Goal: Task Accomplishment & Management: Manage account settings

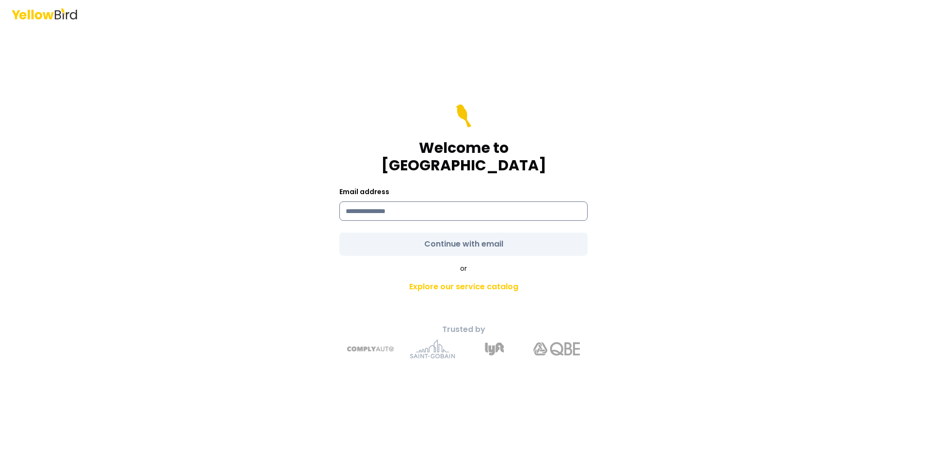
click at [458, 205] on input at bounding box center [464, 210] width 248 height 19
type input "**********"
click at [463, 236] on form "**********" at bounding box center [464, 179] width 248 height 151
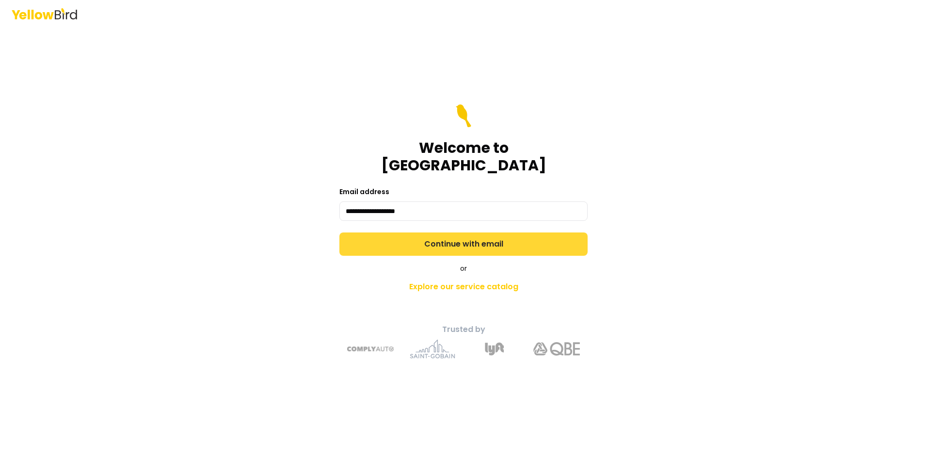
click at [469, 234] on button "Continue with email" at bounding box center [464, 243] width 248 height 23
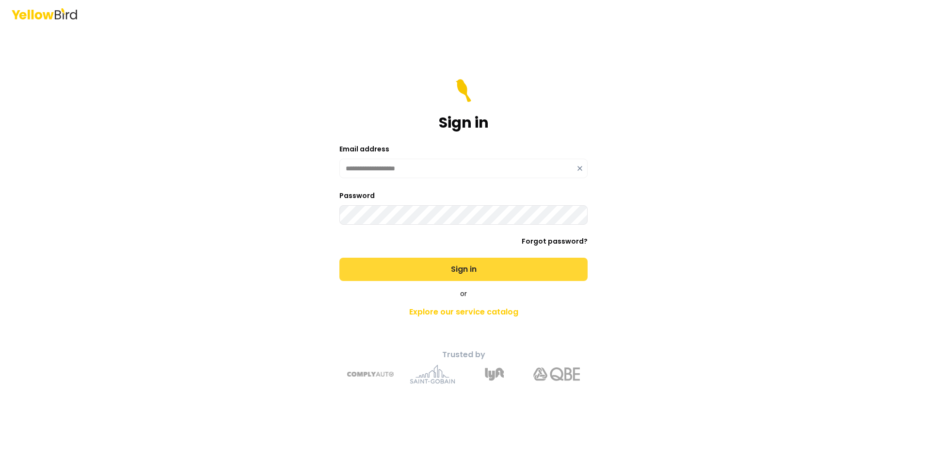
click at [470, 270] on button "Sign in" at bounding box center [464, 269] width 248 height 23
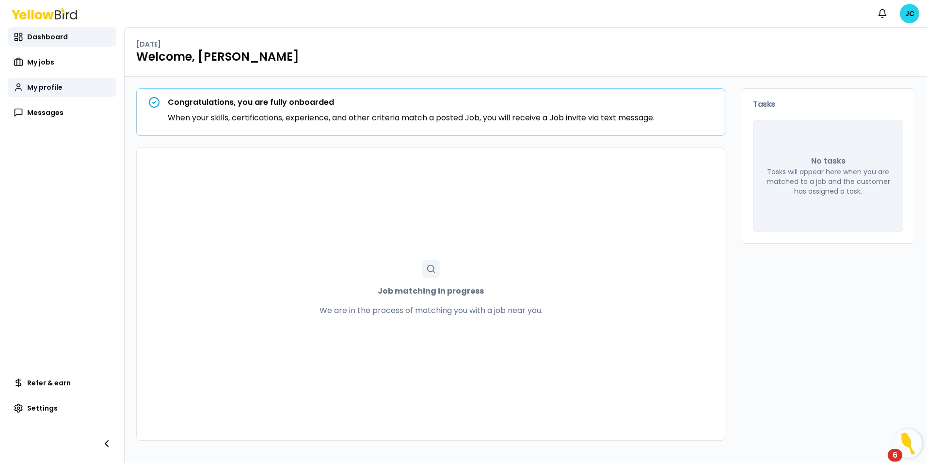
click at [33, 95] on link "My profile" at bounding box center [62, 87] width 109 height 19
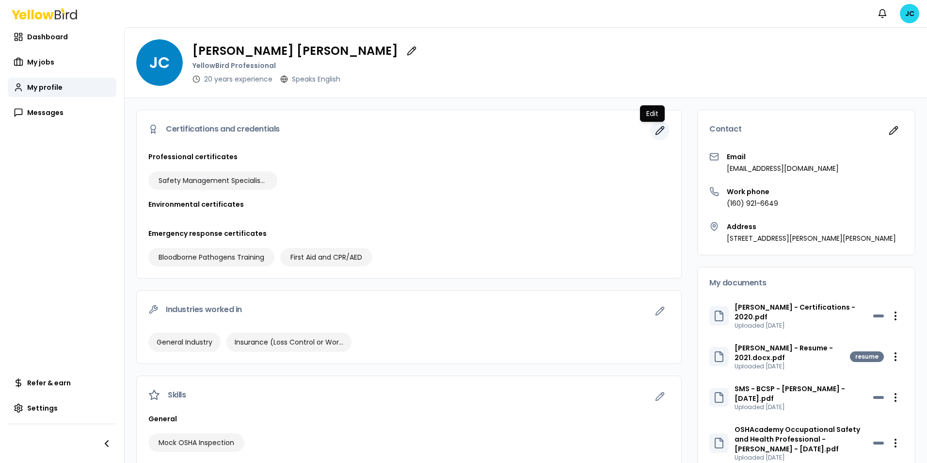
click at [656, 126] on icon "button" at bounding box center [660, 131] width 10 height 10
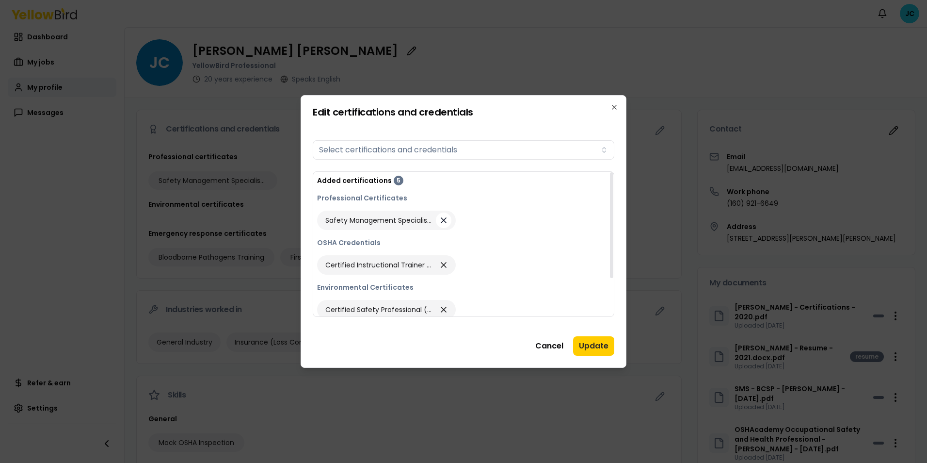
click at [446, 219] on icon "button" at bounding box center [444, 220] width 10 height 14
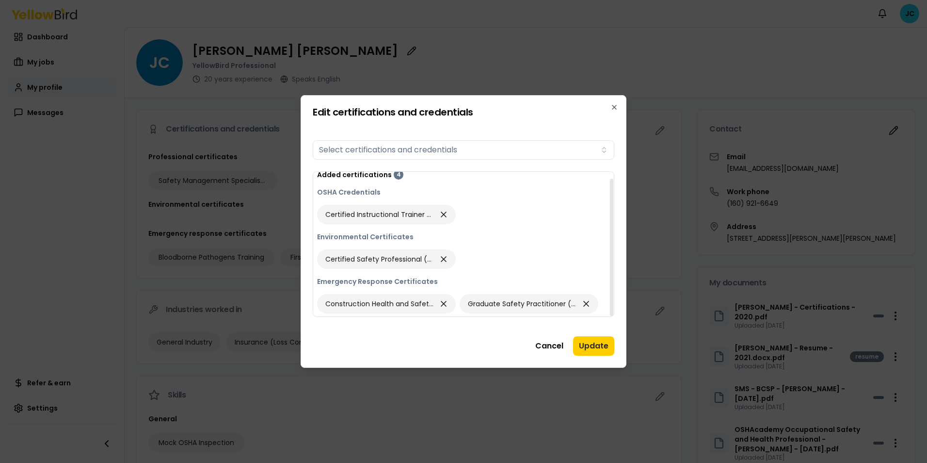
scroll to position [7, 0]
click at [400, 145] on button "Select certifications and credentials" at bounding box center [464, 149] width 302 height 19
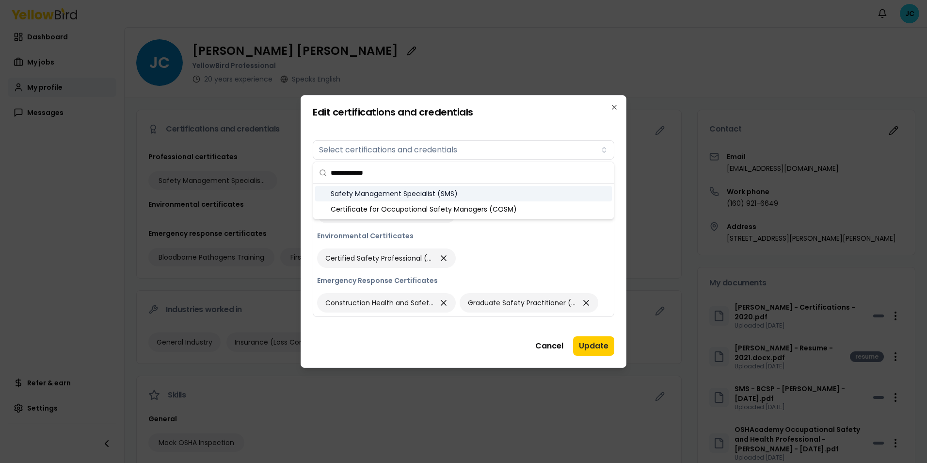
type input "**********"
click at [430, 193] on div "Safety Management Specialist (SMS)" at bounding box center [463, 194] width 297 height 16
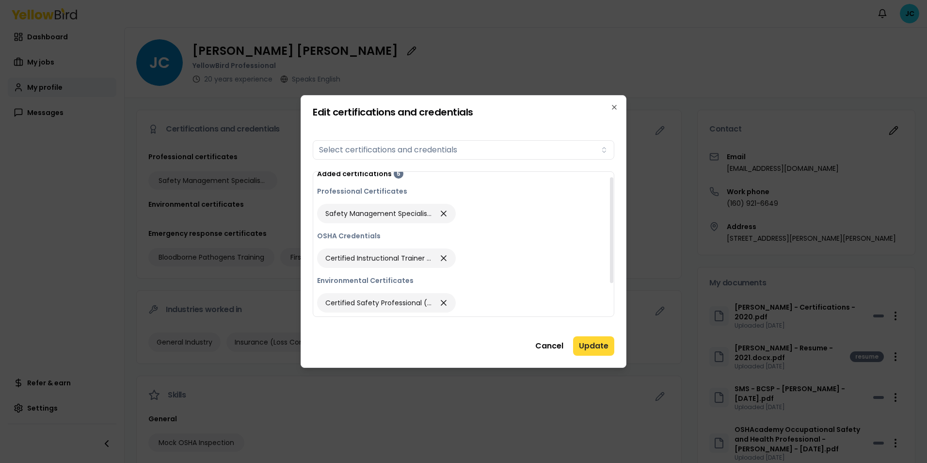
click at [598, 348] on button "Update" at bounding box center [593, 345] width 41 height 19
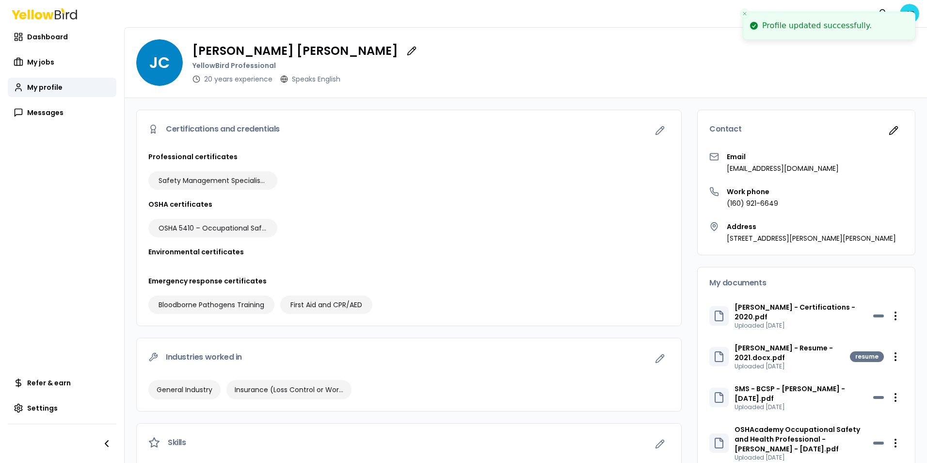
scroll to position [146, 0]
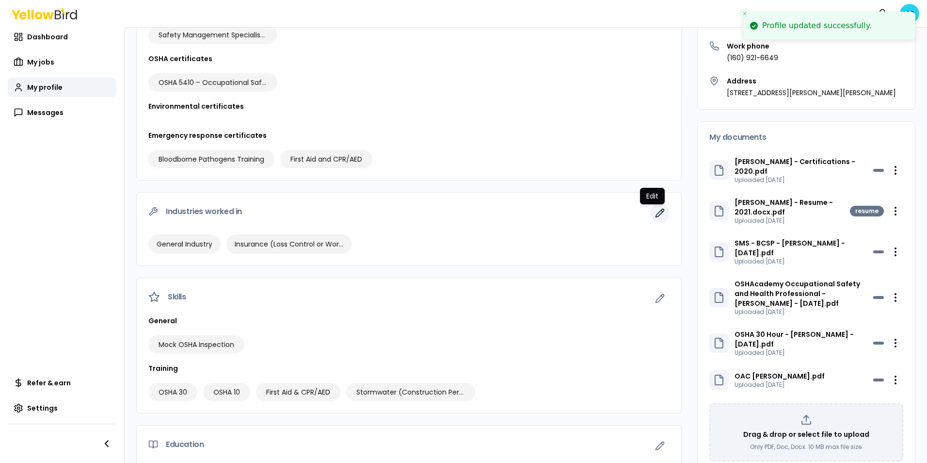
click at [658, 211] on button "button" at bounding box center [659, 212] width 19 height 19
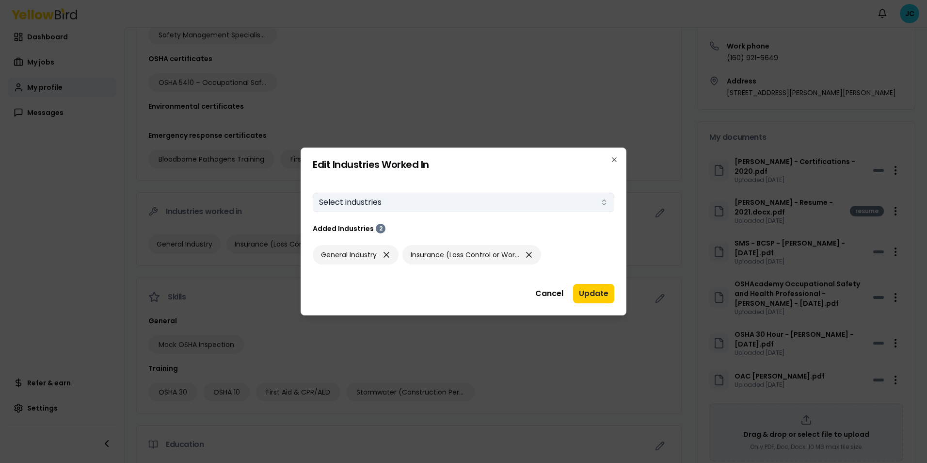
click at [577, 201] on button "Select industries" at bounding box center [464, 202] width 302 height 19
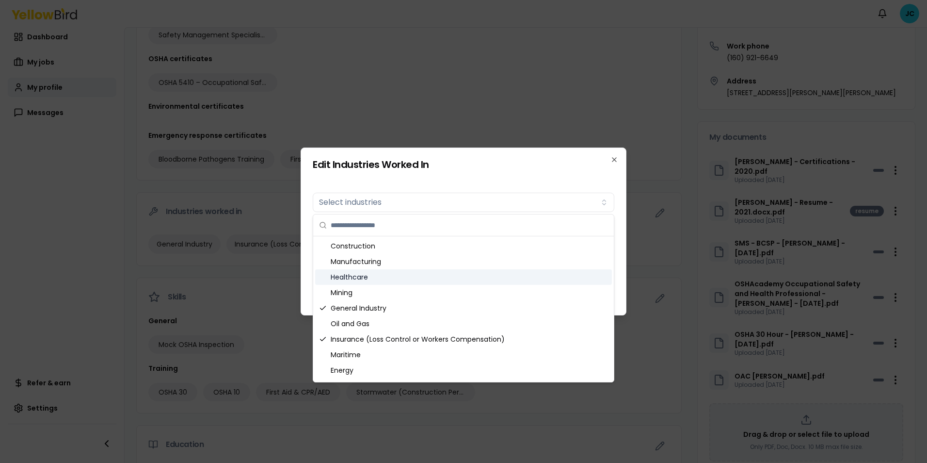
scroll to position [29, 0]
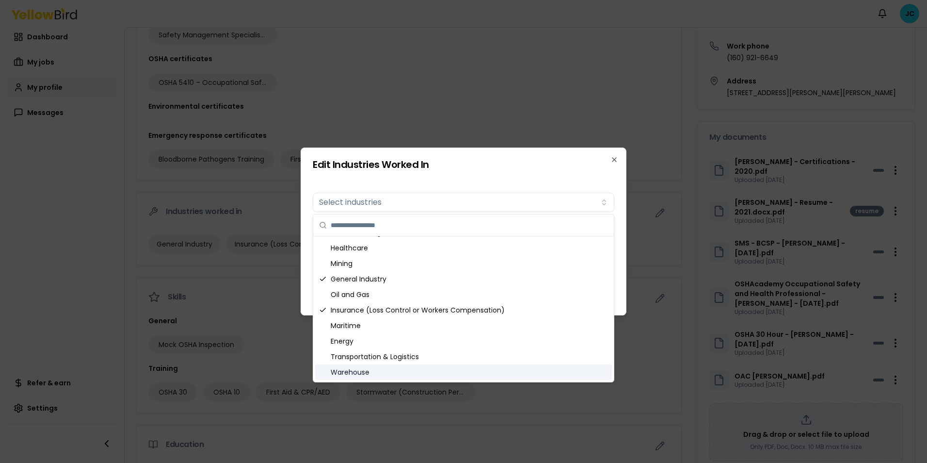
click at [324, 371] on icon "Suggestions" at bounding box center [323, 371] width 5 height 3
click at [321, 356] on icon "Suggestions" at bounding box center [323, 357] width 8 height 8
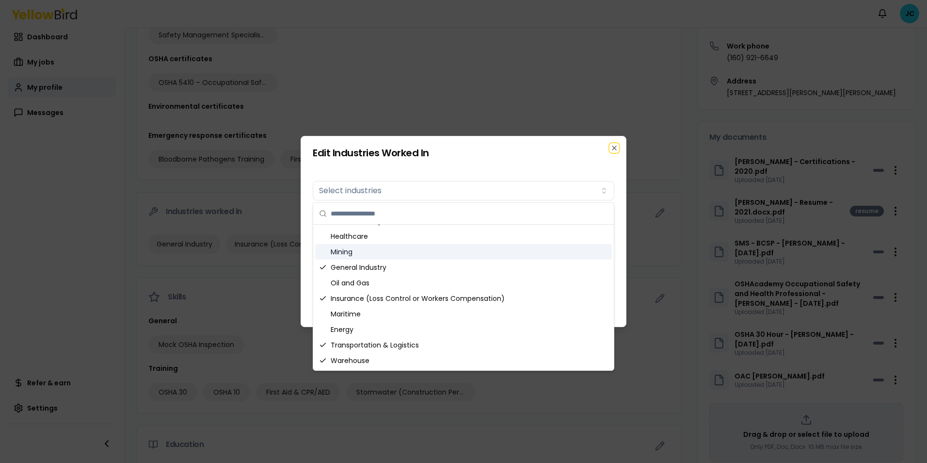
click at [615, 146] on icon "button" at bounding box center [615, 148] width 8 height 8
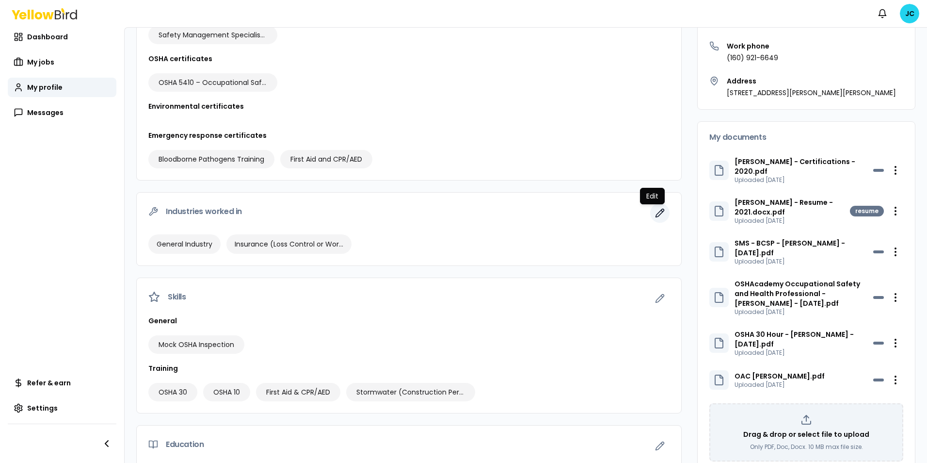
click at [656, 210] on icon "button" at bounding box center [660, 213] width 10 height 10
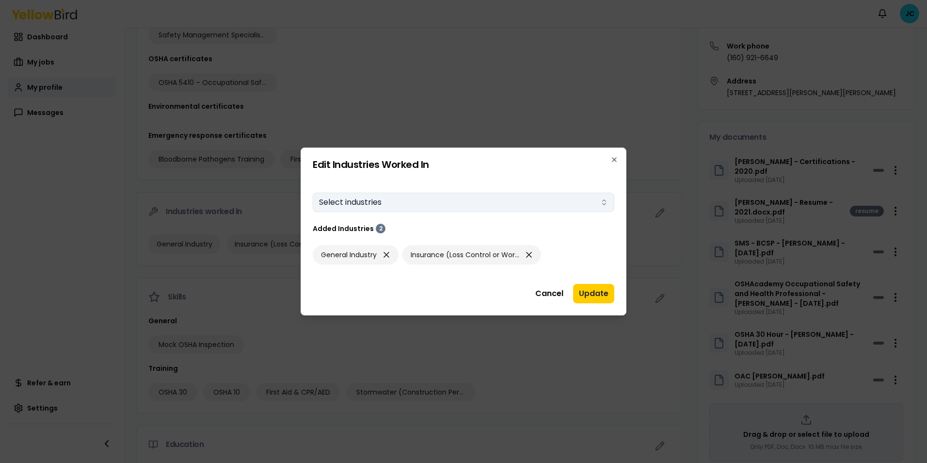
click at [394, 203] on button "Select industries" at bounding box center [464, 202] width 302 height 19
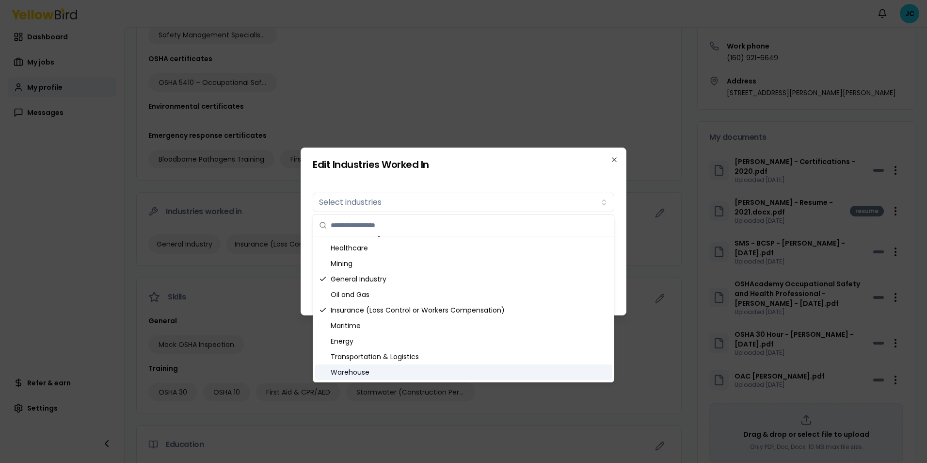
click at [325, 372] on icon "Suggestions" at bounding box center [323, 372] width 8 height 8
click at [327, 355] on div "Transportation & Logistics" at bounding box center [463, 357] width 297 height 16
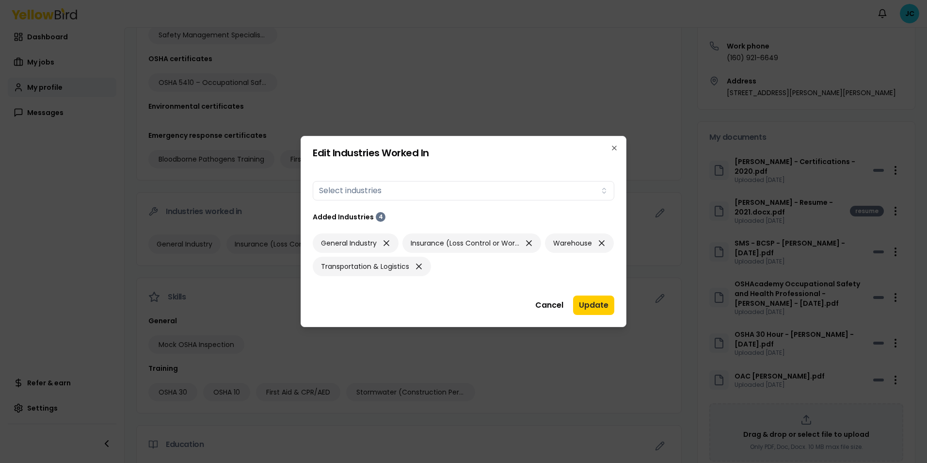
click at [623, 307] on div "Edit Industries Worked In Industries worked in Select industries Added Industri…" at bounding box center [464, 231] width 326 height 191
click at [598, 308] on button "Update" at bounding box center [593, 304] width 41 height 19
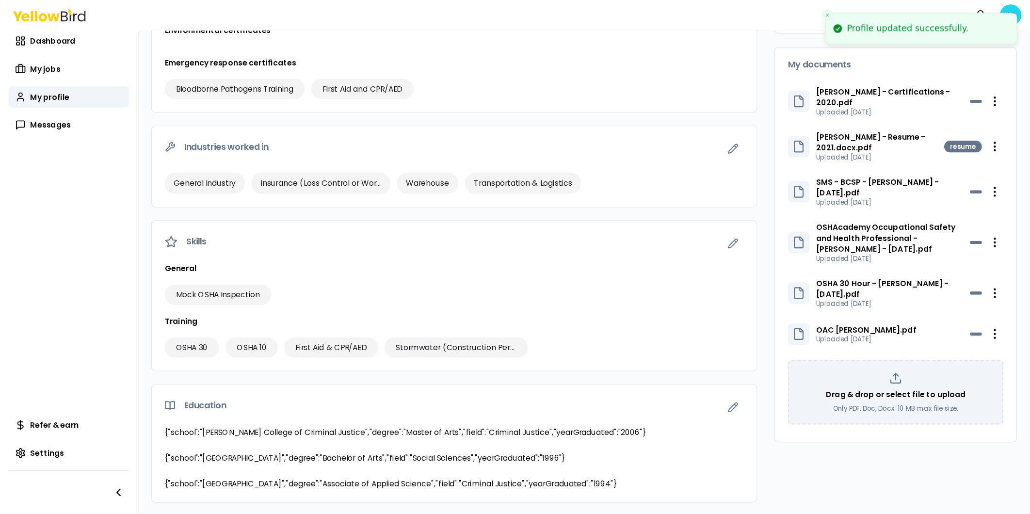
scroll to position [226, 0]
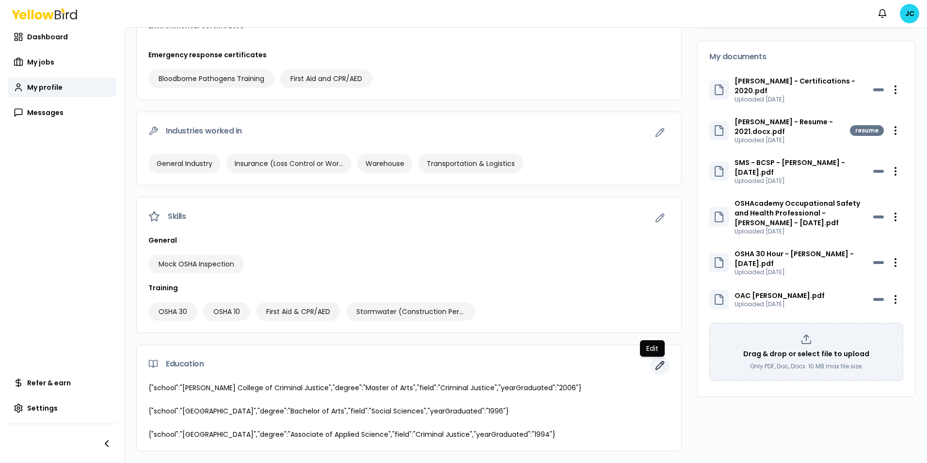
click at [655, 367] on icon "button" at bounding box center [660, 365] width 10 height 10
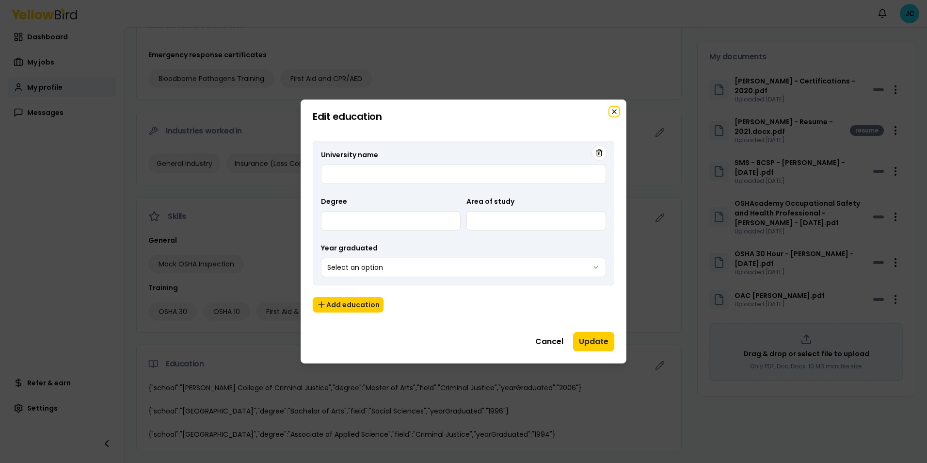
click at [614, 112] on icon "button" at bounding box center [615, 112] width 8 height 8
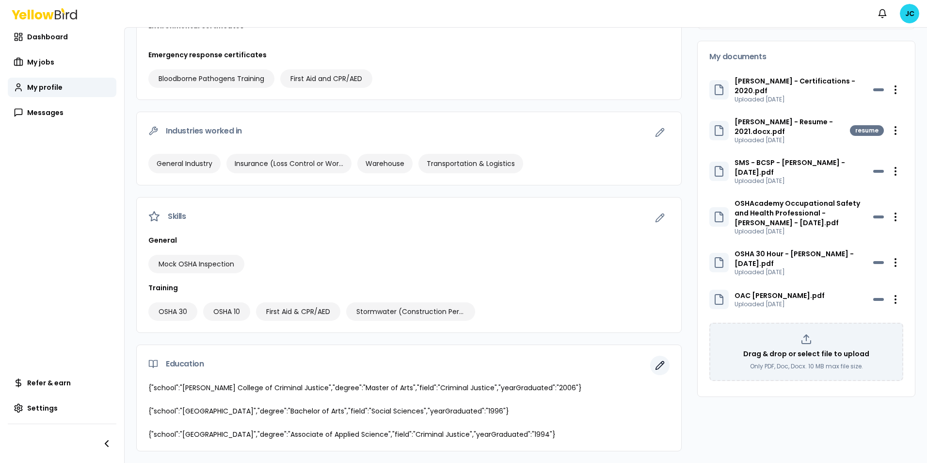
click at [655, 367] on icon "button" at bounding box center [660, 365] width 10 height 10
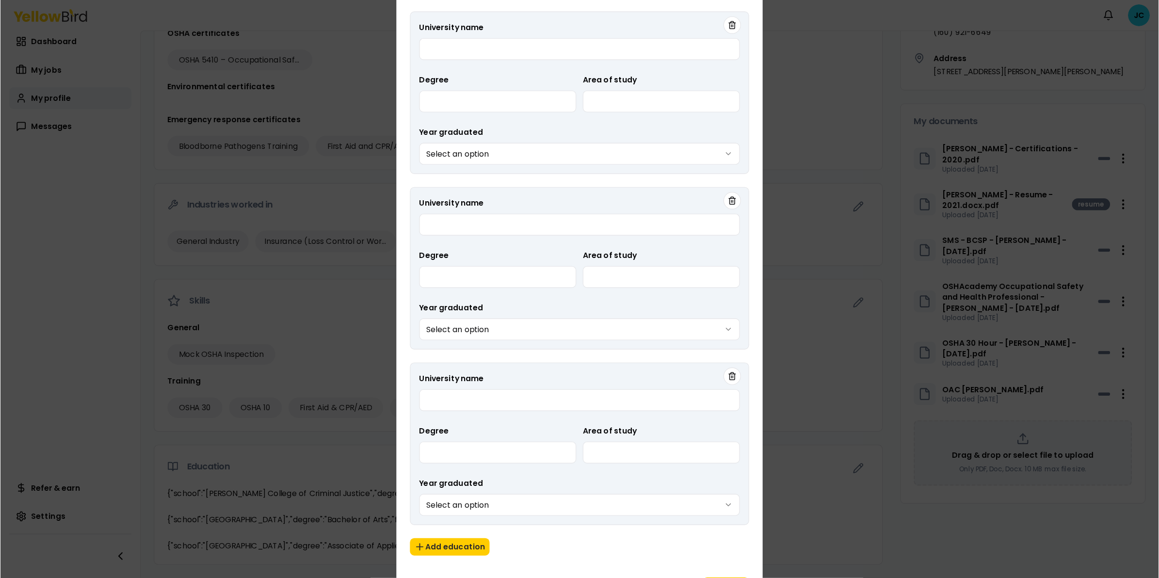
scroll to position [113, 0]
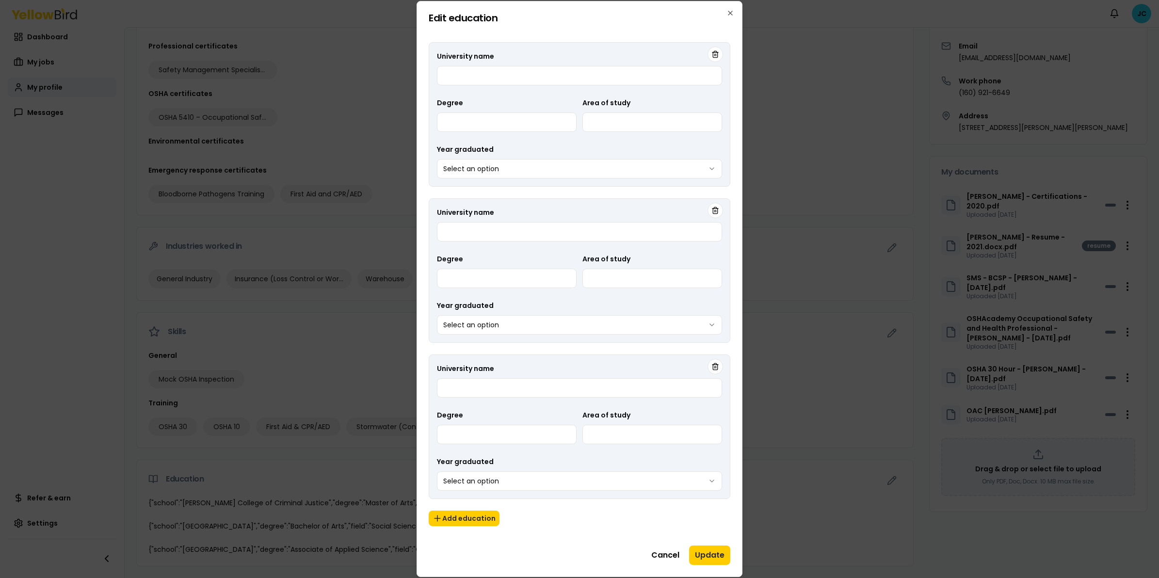
drag, startPoint x: 906, startPoint y: 1, endPoint x: 659, endPoint y: 17, distance: 247.4
click at [659, 17] on h2 "Edit education" at bounding box center [580, 18] width 302 height 10
click at [508, 79] on input "University name" at bounding box center [579, 75] width 285 height 19
type input "*"
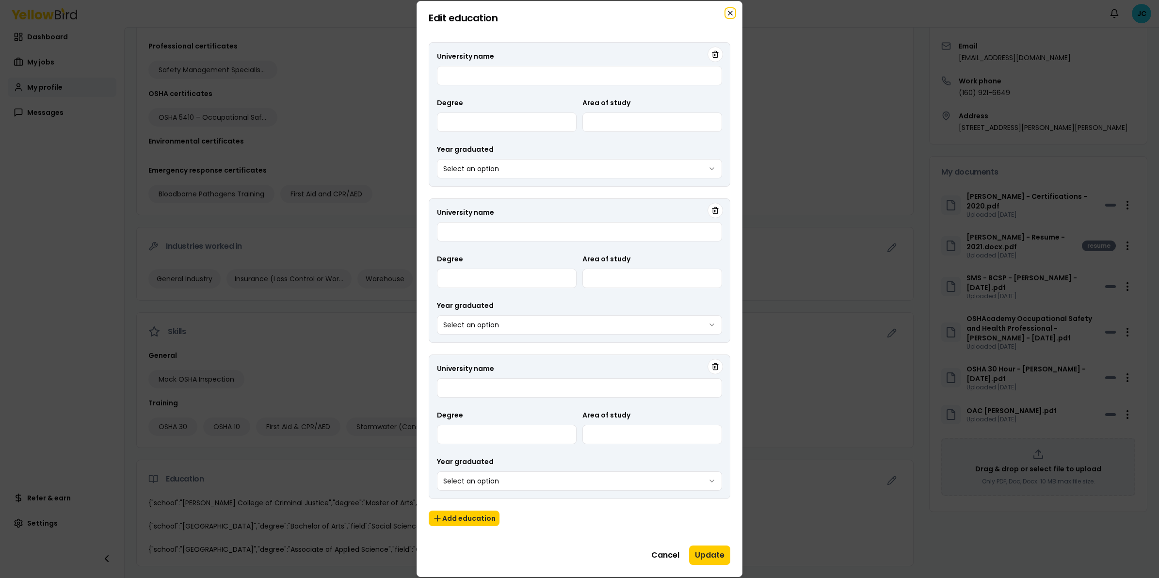
click at [730, 10] on icon "button" at bounding box center [731, 13] width 8 height 8
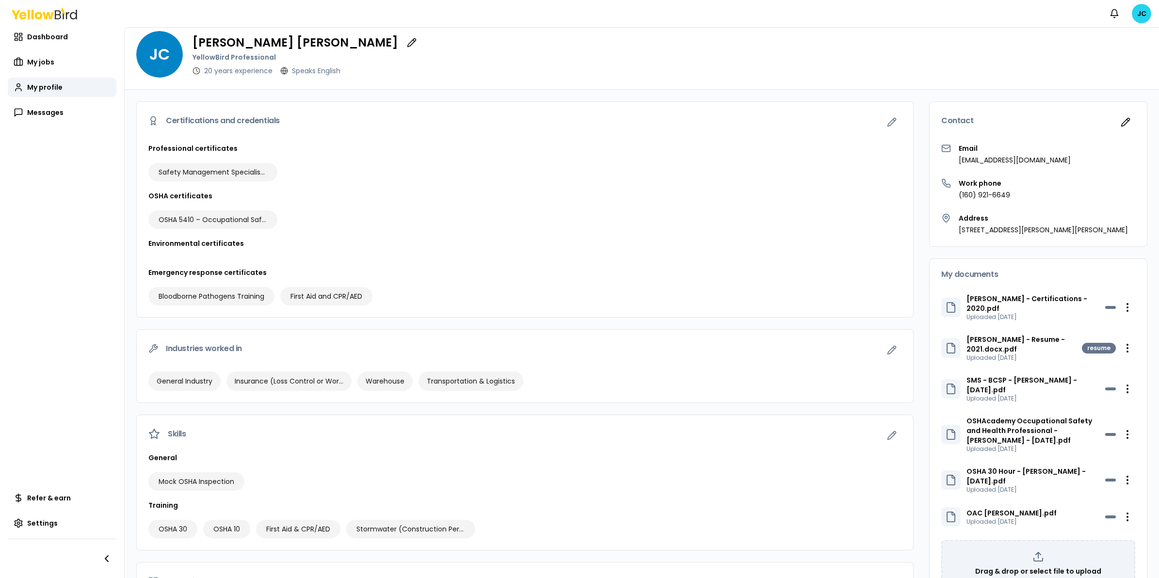
scroll to position [0, 0]
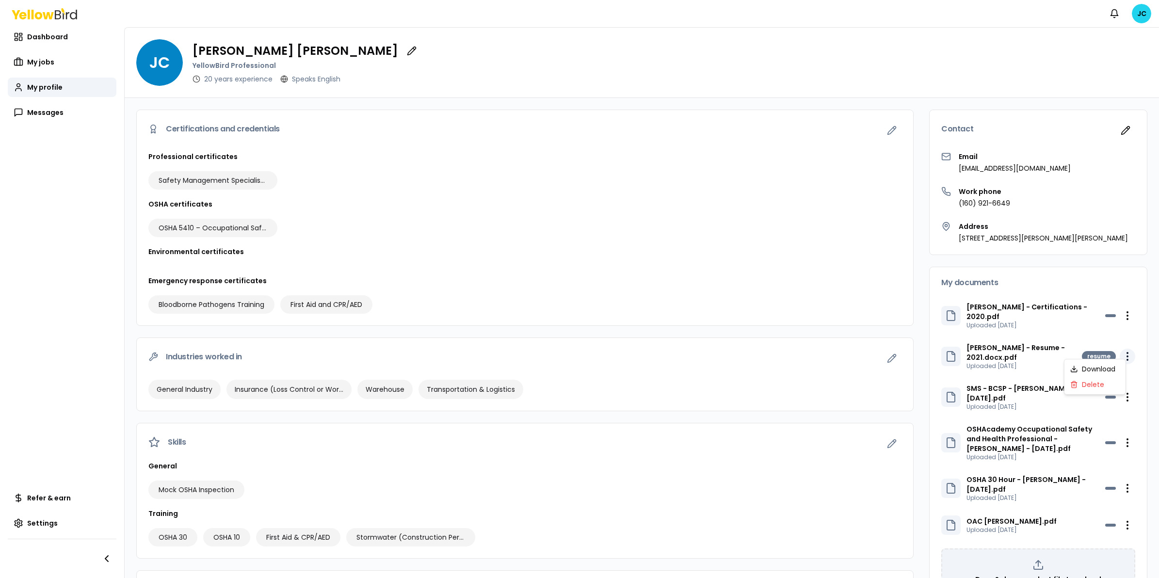
click at [927, 347] on html "Notifications JC Dashboard My jobs My profile Messages Refer & earn Settings [P…" at bounding box center [579, 289] width 1159 height 578
click at [927, 387] on div "Delete" at bounding box center [1095, 385] width 57 height 16
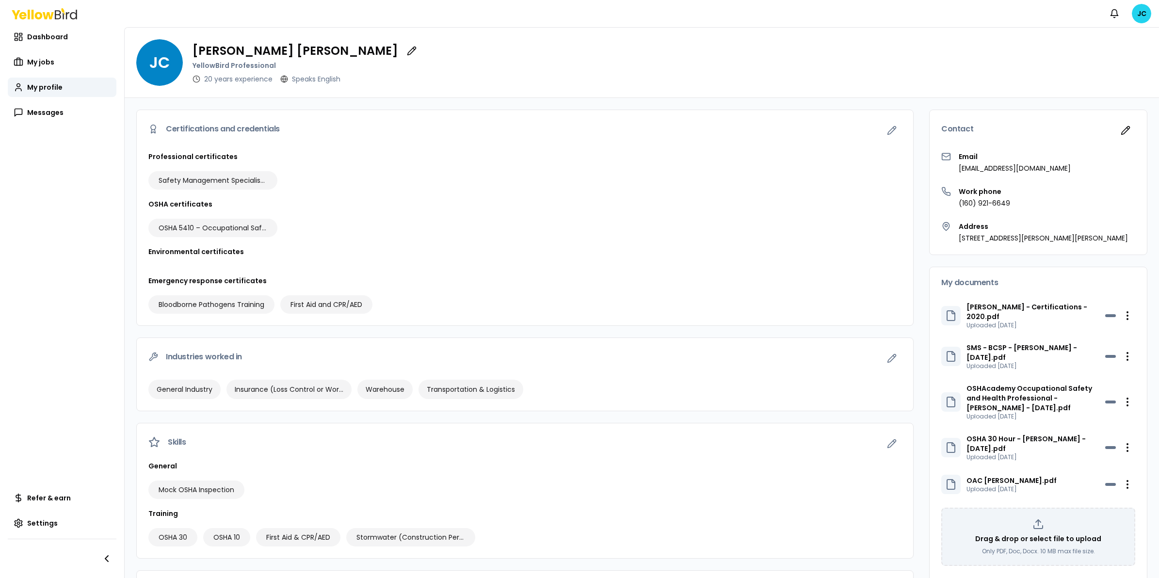
click at [927, 312] on icon at bounding box center [951, 316] width 12 height 12
click at [42, 36] on span "Dashboard" at bounding box center [47, 37] width 41 height 10
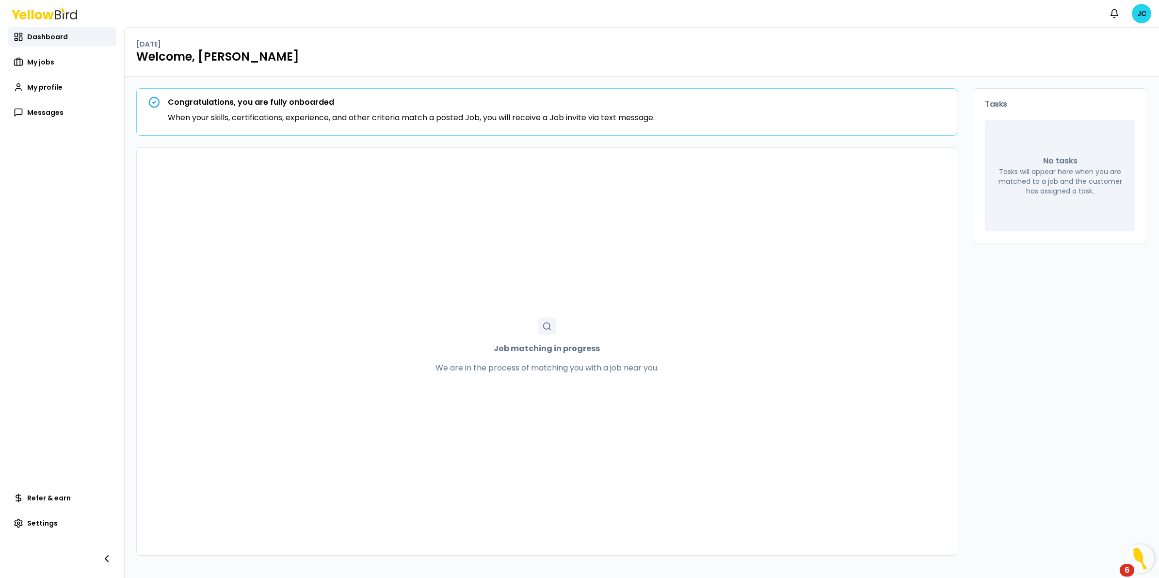
click at [549, 328] on circle at bounding box center [546, 326] width 6 height 6
click at [58, 462] on link "Settings" at bounding box center [62, 523] width 109 height 19
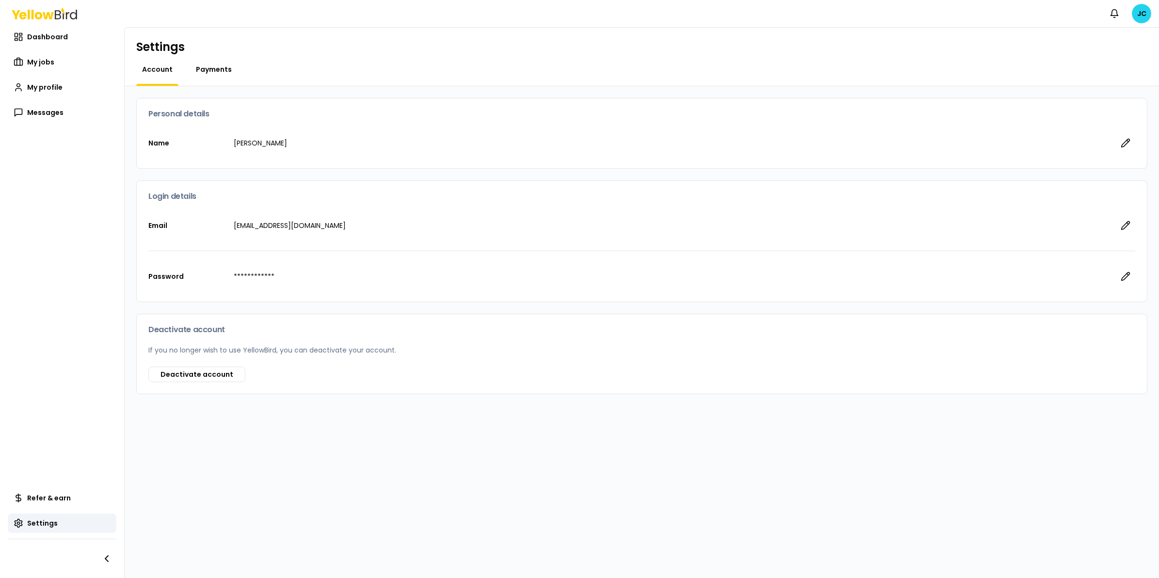
click at [219, 71] on span "Payments" at bounding box center [214, 70] width 36 height 10
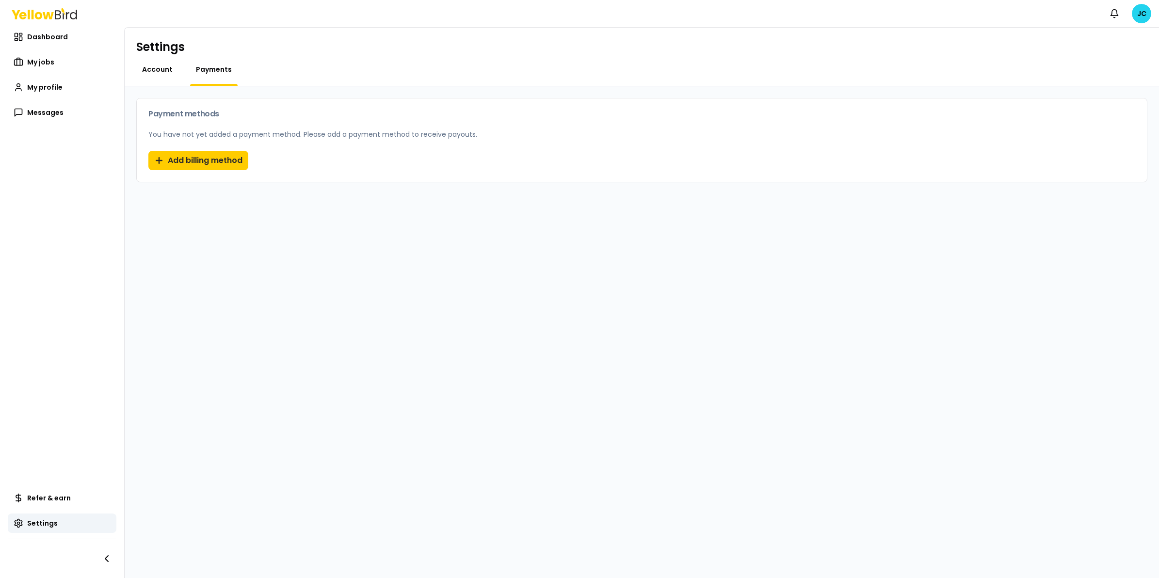
click at [157, 68] on span "Account" at bounding box center [157, 70] width 31 height 10
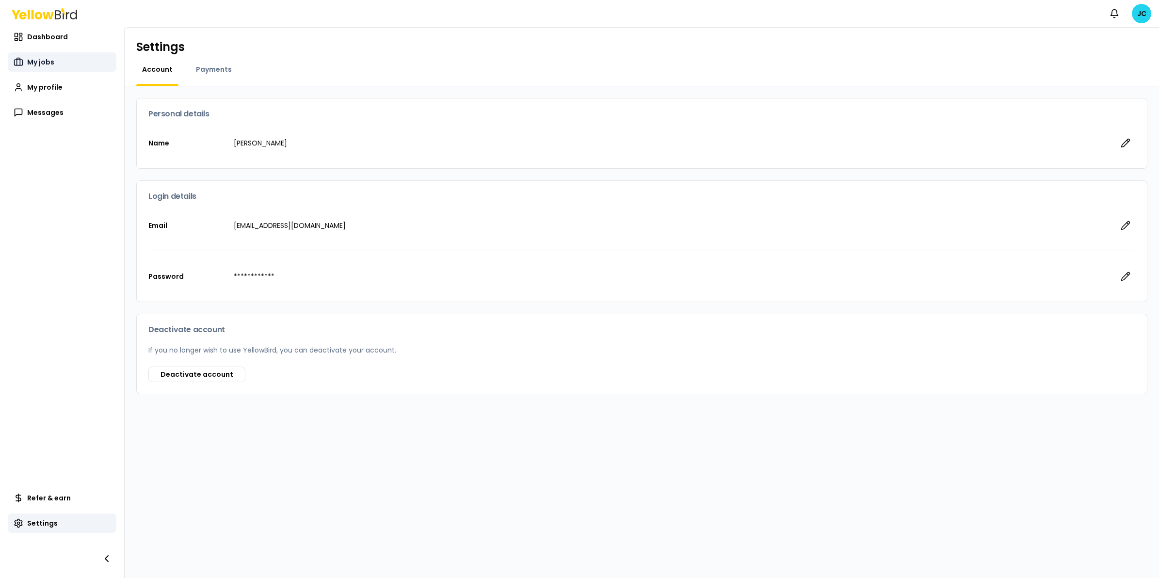
click at [29, 61] on span "My jobs" at bounding box center [40, 62] width 27 height 10
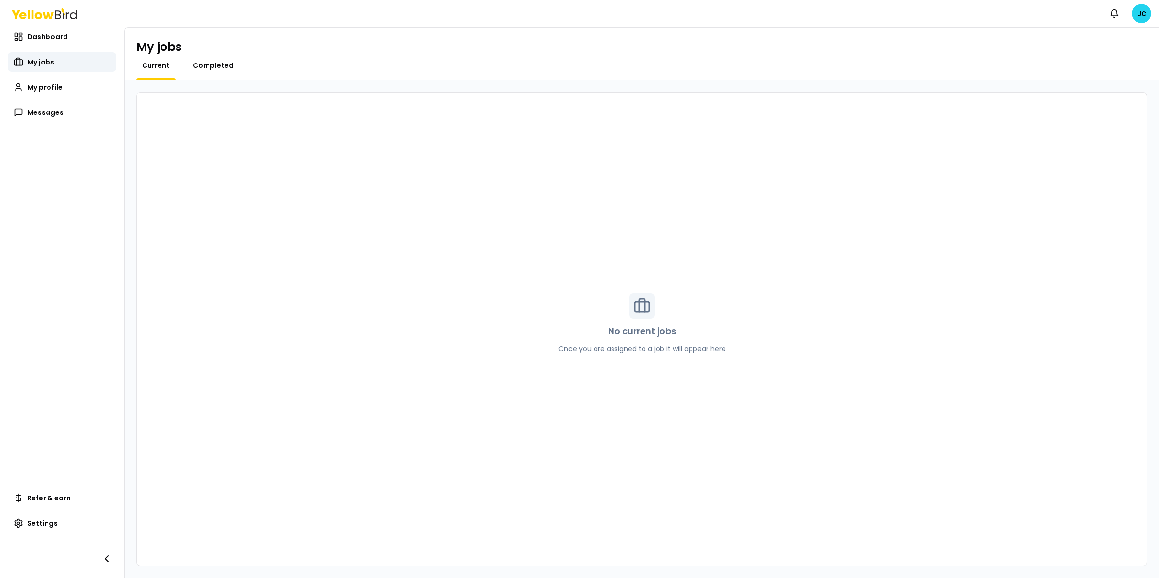
click at [226, 68] on span "Completed" at bounding box center [213, 66] width 41 height 10
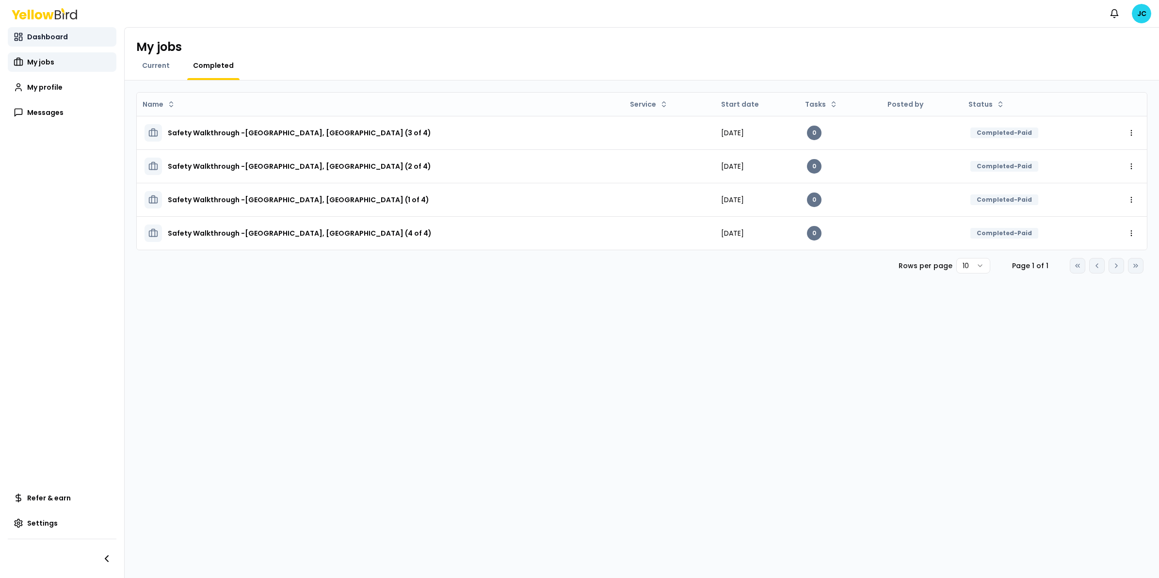
click at [52, 39] on span "Dashboard" at bounding box center [47, 37] width 41 height 10
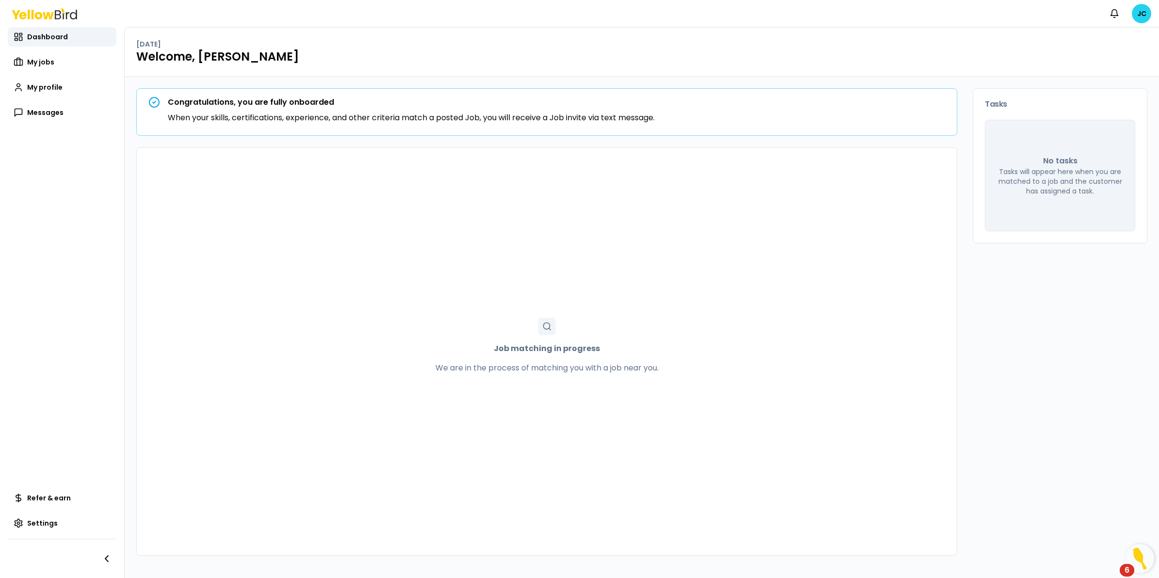
click at [927, 462] on div "6" at bounding box center [1127, 570] width 15 height 13
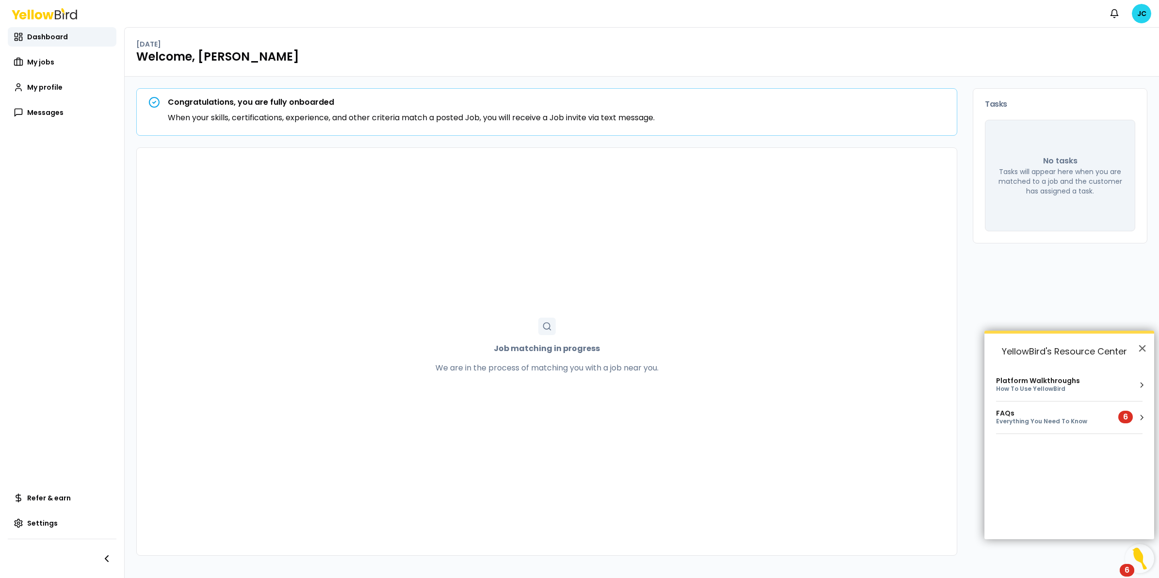
click at [927, 416] on div "FAQs" at bounding box center [1051, 413] width 111 height 8
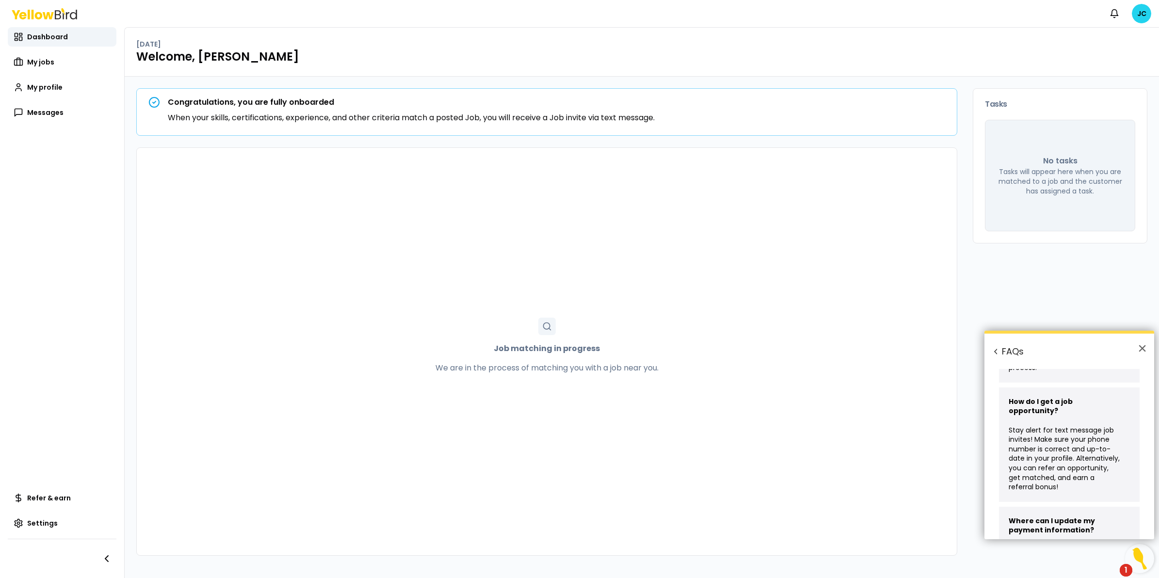
scroll to position [182, 0]
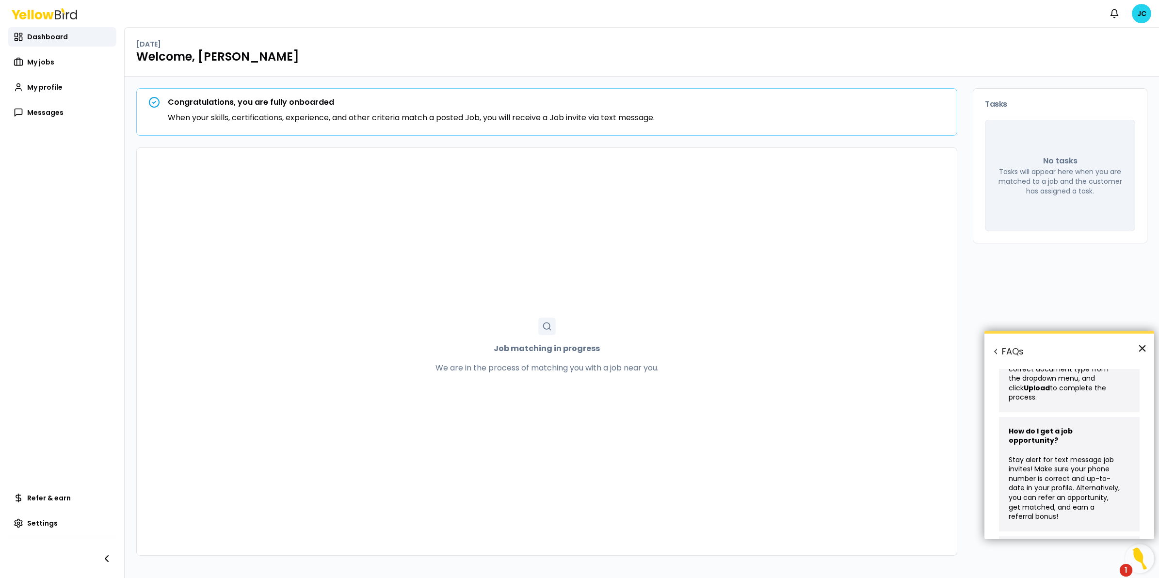
click at [927, 346] on button "×" at bounding box center [1142, 348] width 9 height 16
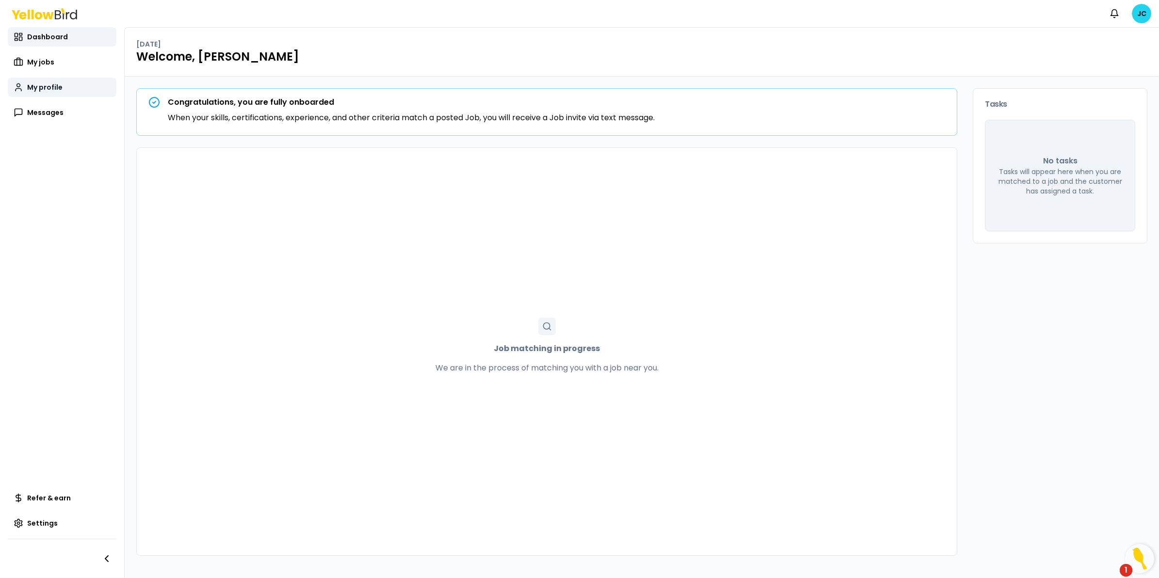
click at [49, 86] on span "My profile" at bounding box center [44, 87] width 35 height 10
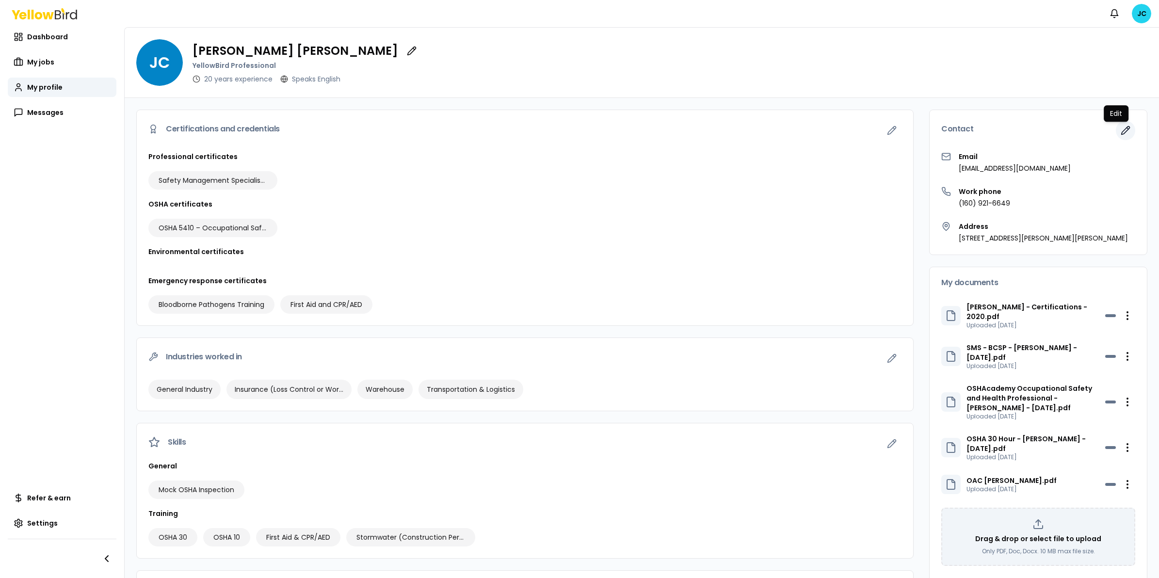
click at [927, 130] on icon "button" at bounding box center [1126, 131] width 10 height 10
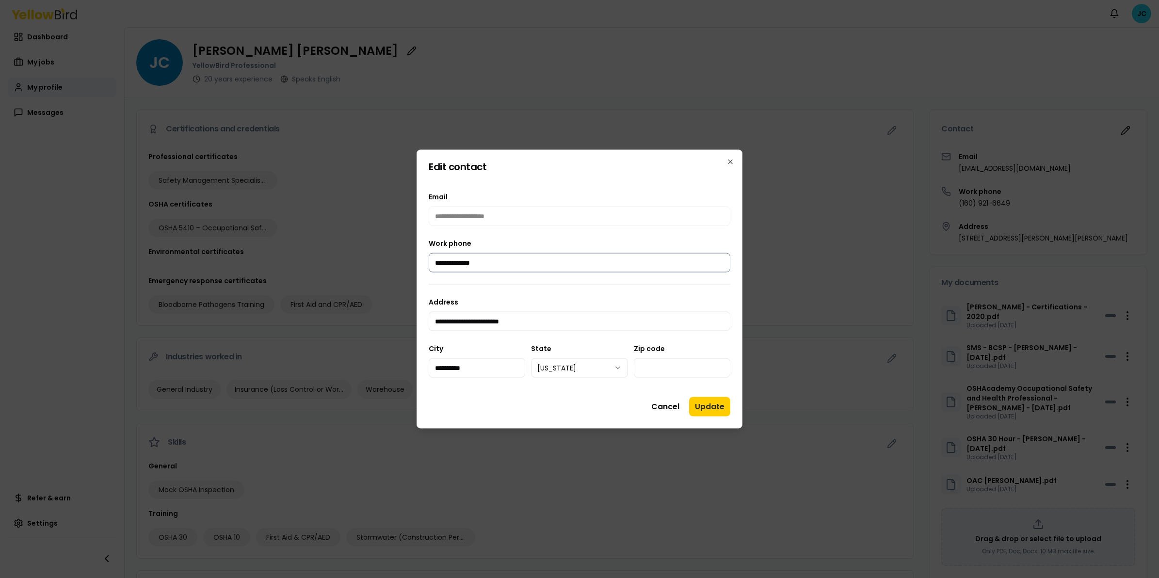
click at [507, 262] on input "**********" at bounding box center [580, 262] width 302 height 19
type input "**********"
click at [713, 409] on button "Update" at bounding box center [709, 406] width 41 height 19
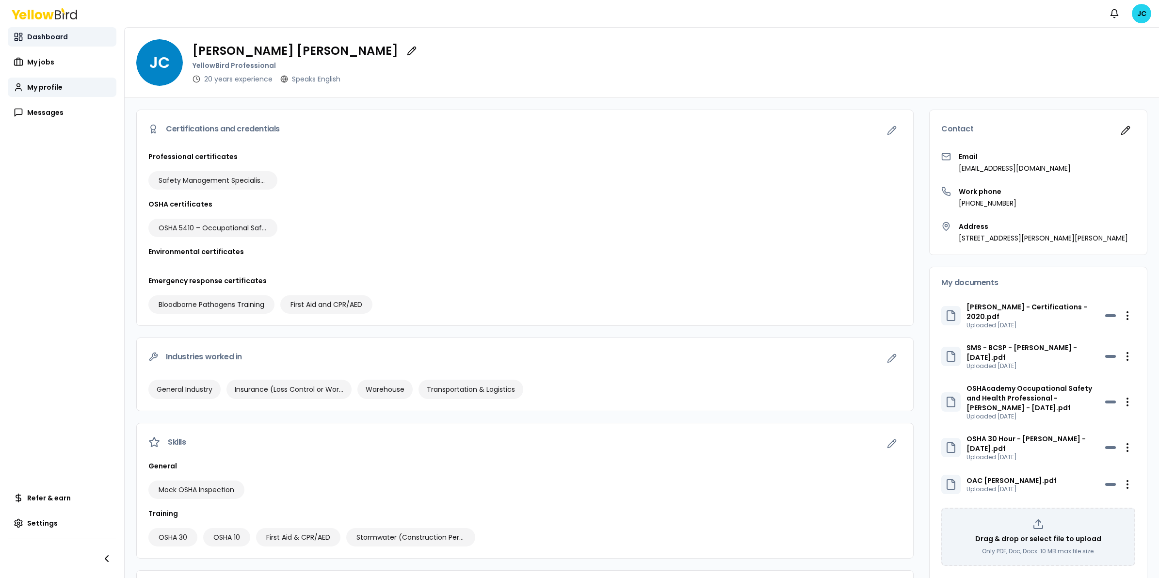
click at [31, 36] on span "Dashboard" at bounding box center [47, 37] width 41 height 10
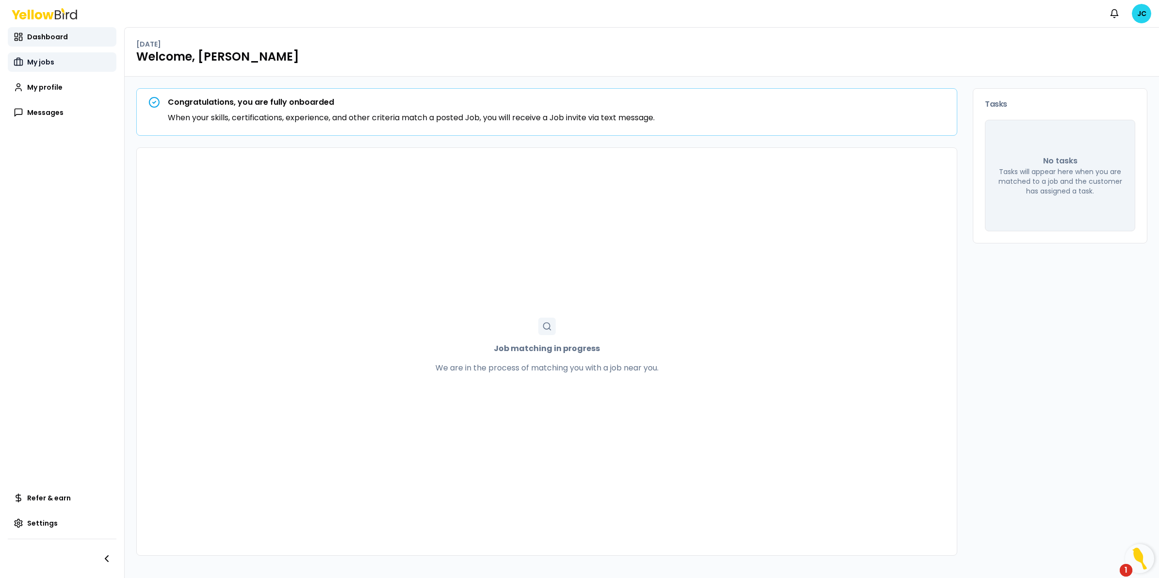
click at [37, 63] on span "My jobs" at bounding box center [40, 62] width 27 height 10
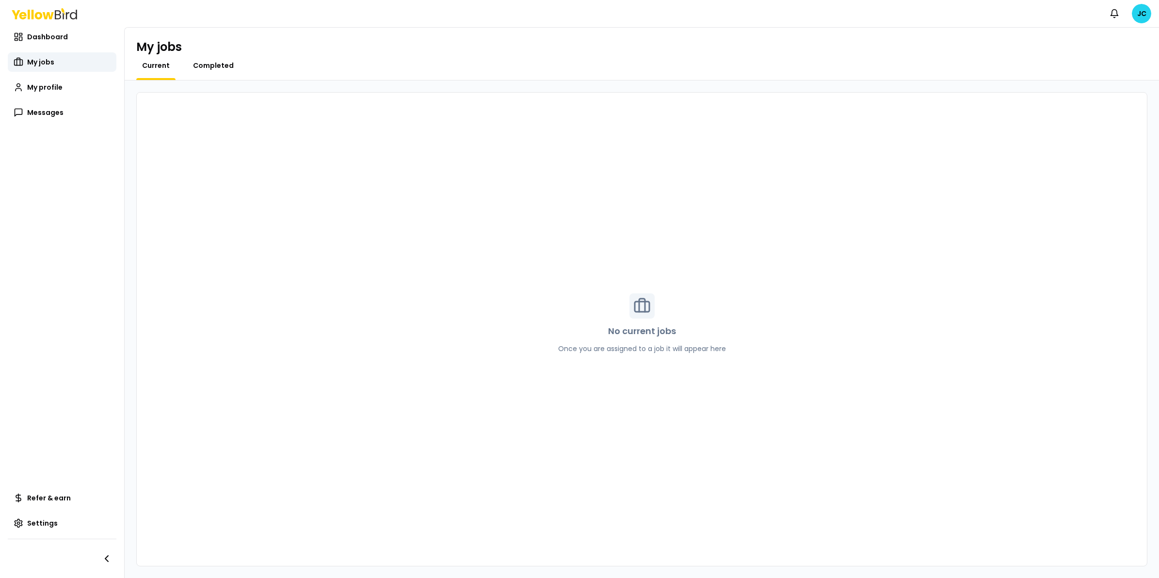
click at [207, 64] on span "Completed" at bounding box center [213, 66] width 41 height 10
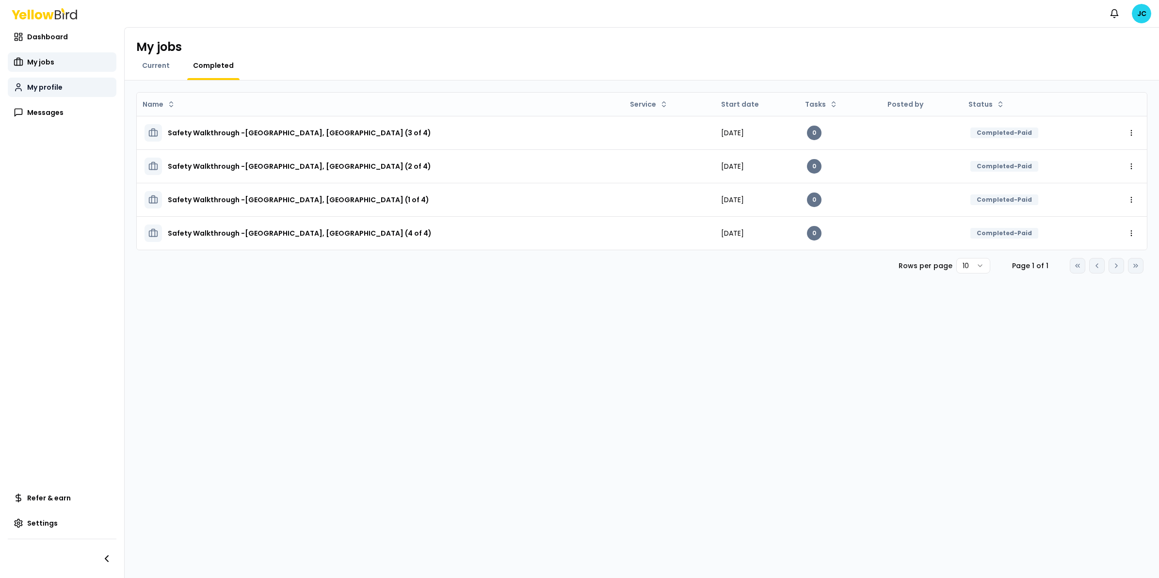
click at [34, 90] on span "My profile" at bounding box center [44, 87] width 35 height 10
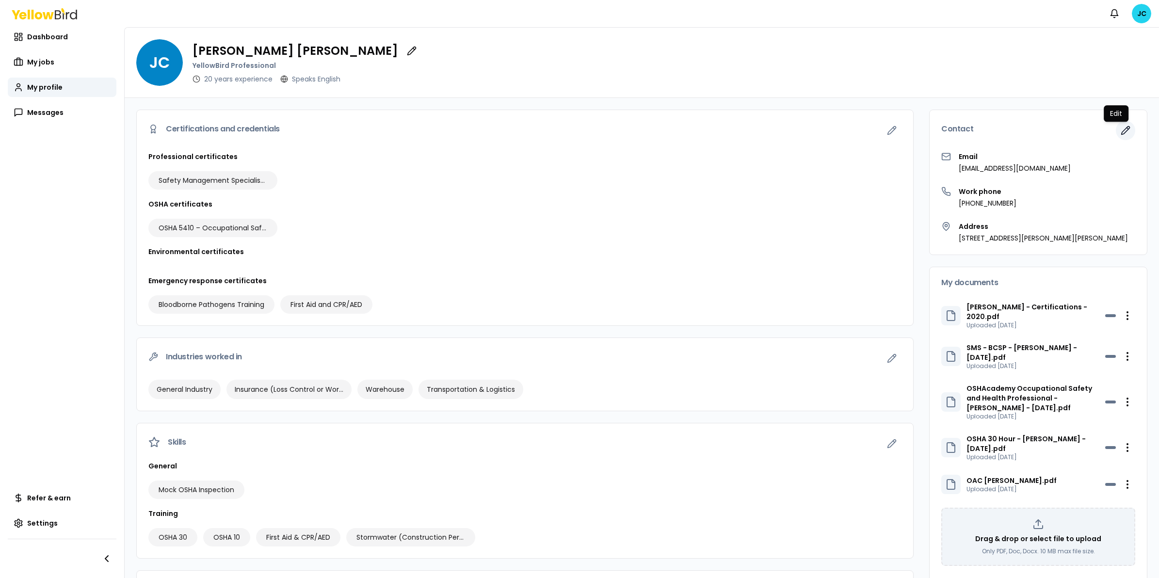
click at [927, 130] on icon "button" at bounding box center [1126, 131] width 10 height 10
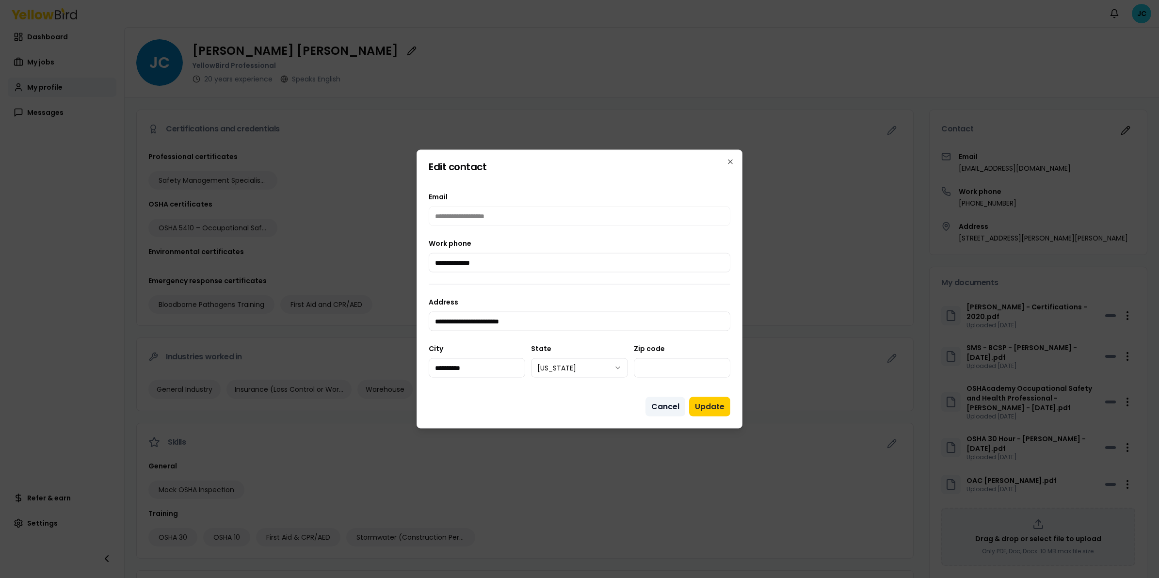
click at [672, 406] on button "Cancel" at bounding box center [666, 406] width 40 height 19
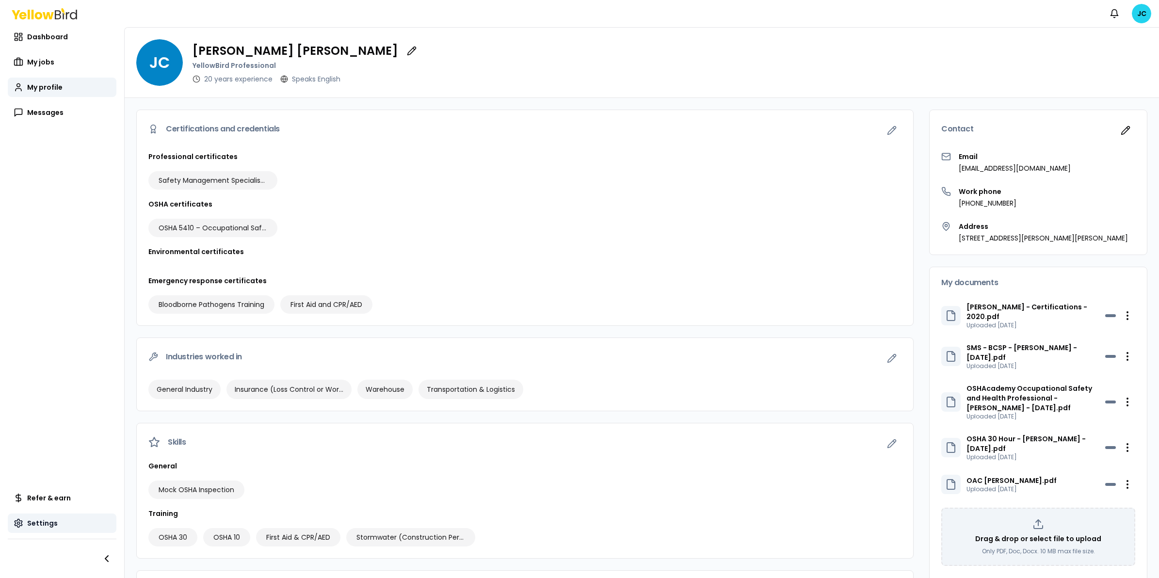
click at [55, 462] on span "Settings" at bounding box center [42, 523] width 31 height 10
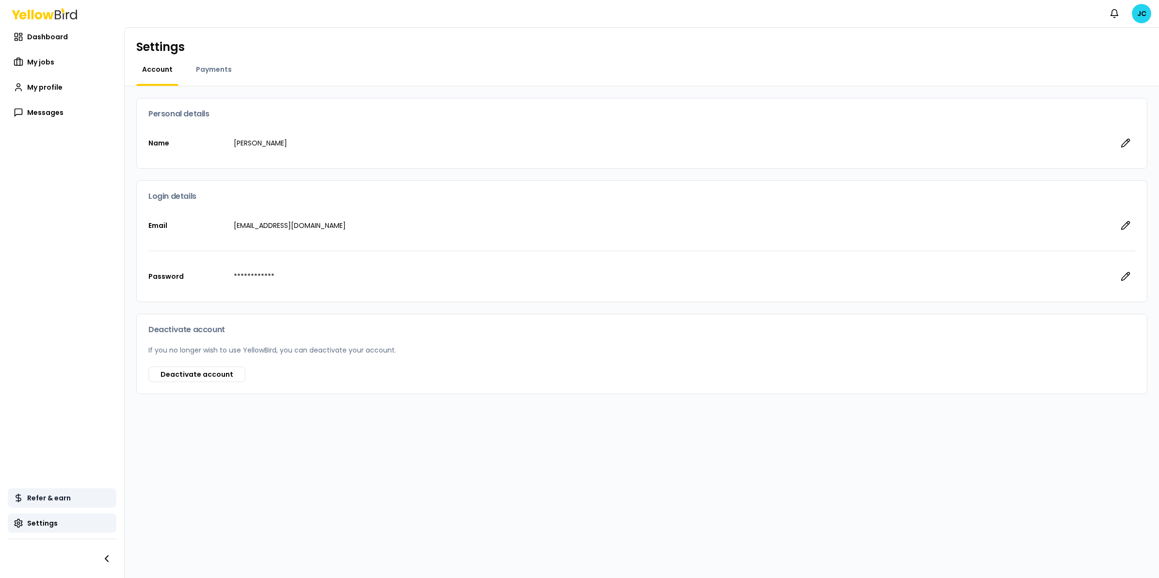
click at [54, 462] on span "Refer & earn" at bounding box center [49, 498] width 44 height 10
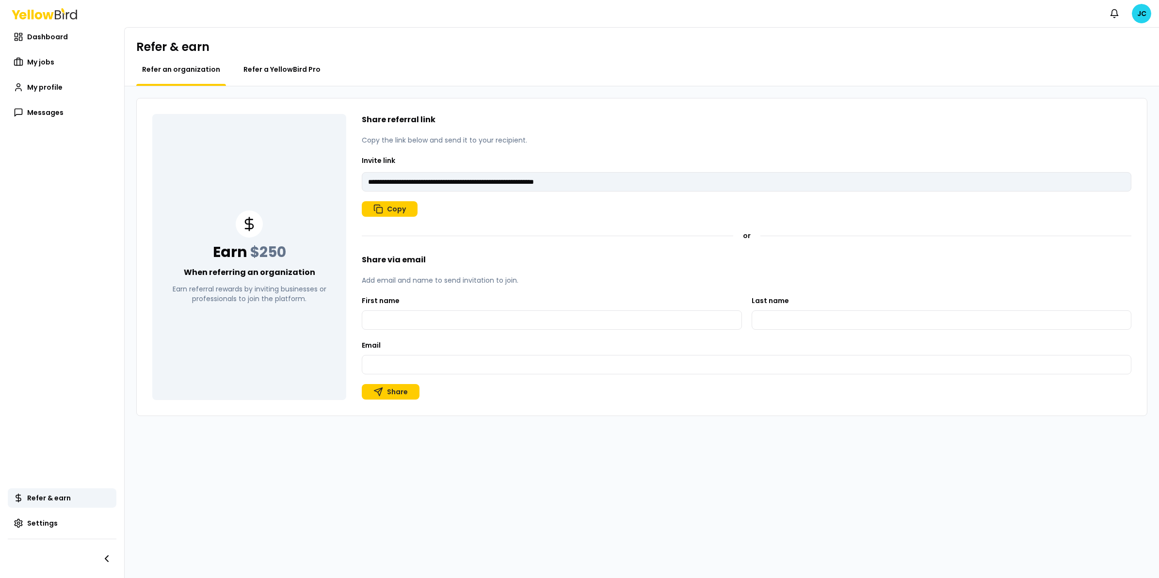
click at [272, 69] on span "Refer a YellowBird Pro" at bounding box center [281, 70] width 77 height 10
click at [193, 69] on span "Refer an organization" at bounding box center [181, 70] width 78 height 10
type input "**********"
click at [62, 38] on span "Dashboard" at bounding box center [47, 37] width 41 height 10
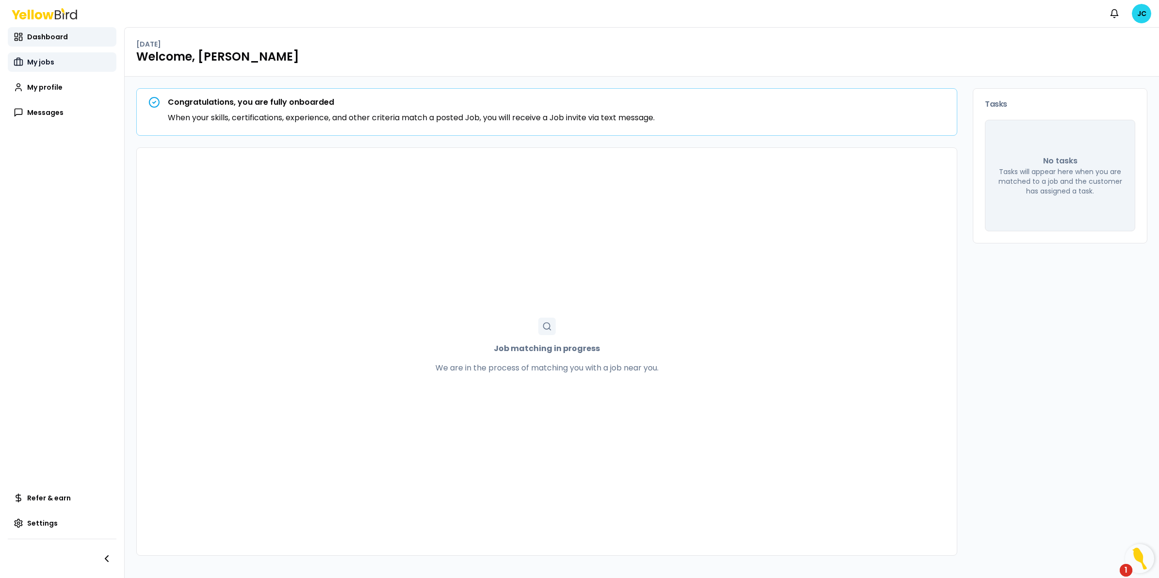
click at [47, 64] on span "My jobs" at bounding box center [40, 62] width 27 height 10
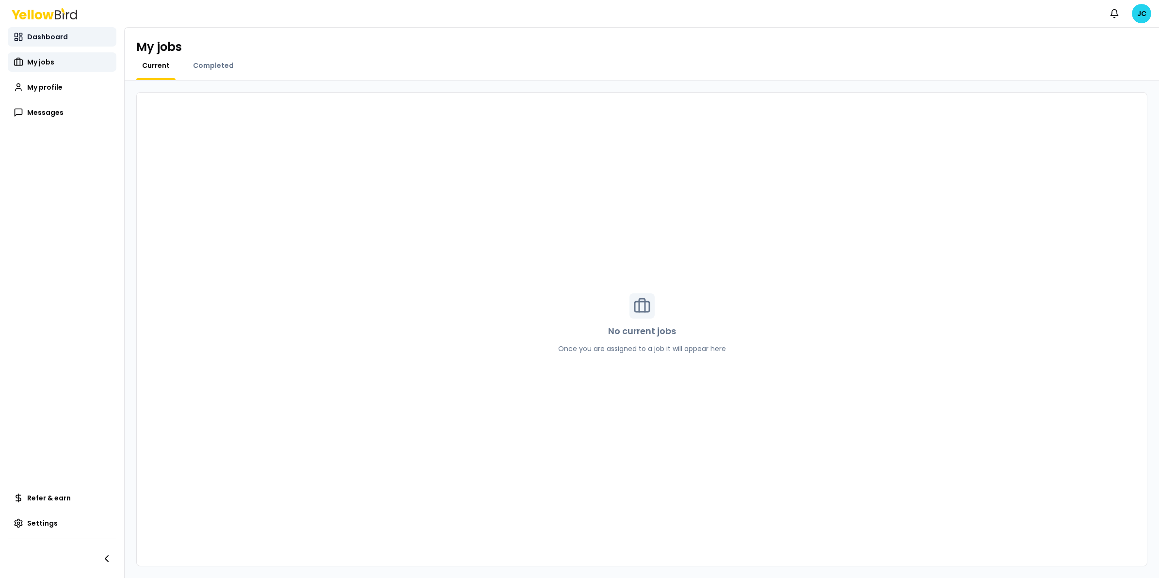
click at [44, 43] on link "Dashboard" at bounding box center [62, 36] width 109 height 19
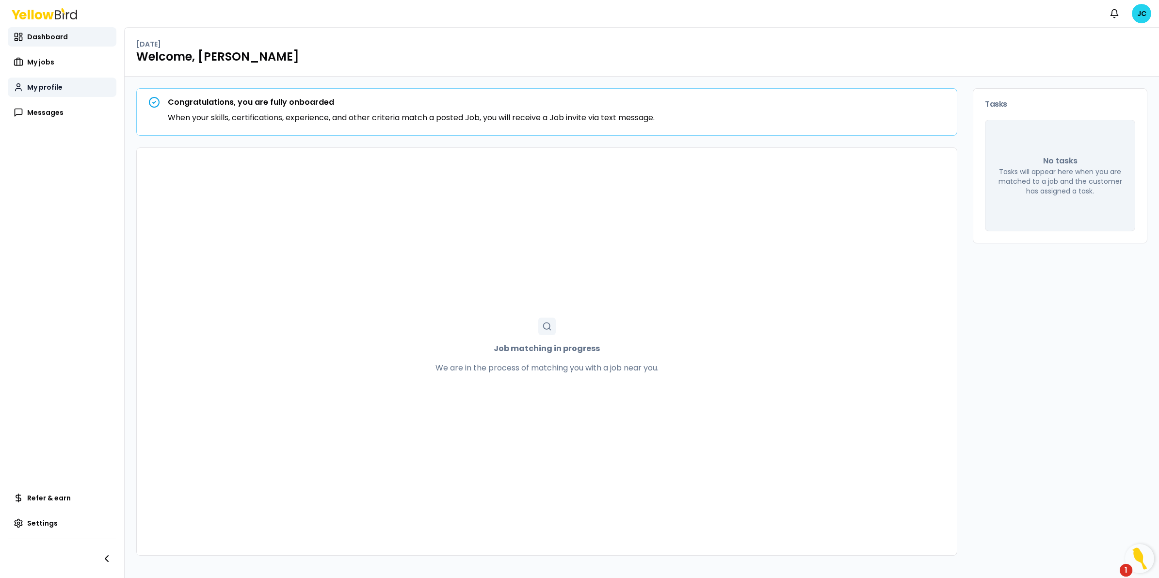
click at [41, 90] on span "My profile" at bounding box center [44, 87] width 35 height 10
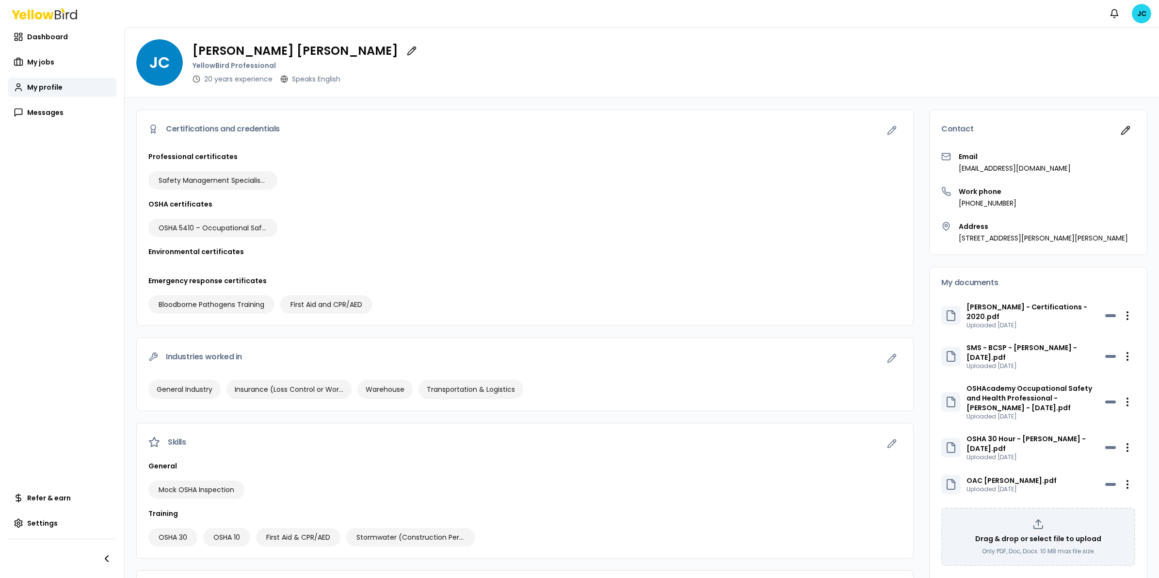
click at [47, 15] on icon at bounding box center [44, 13] width 65 height 11
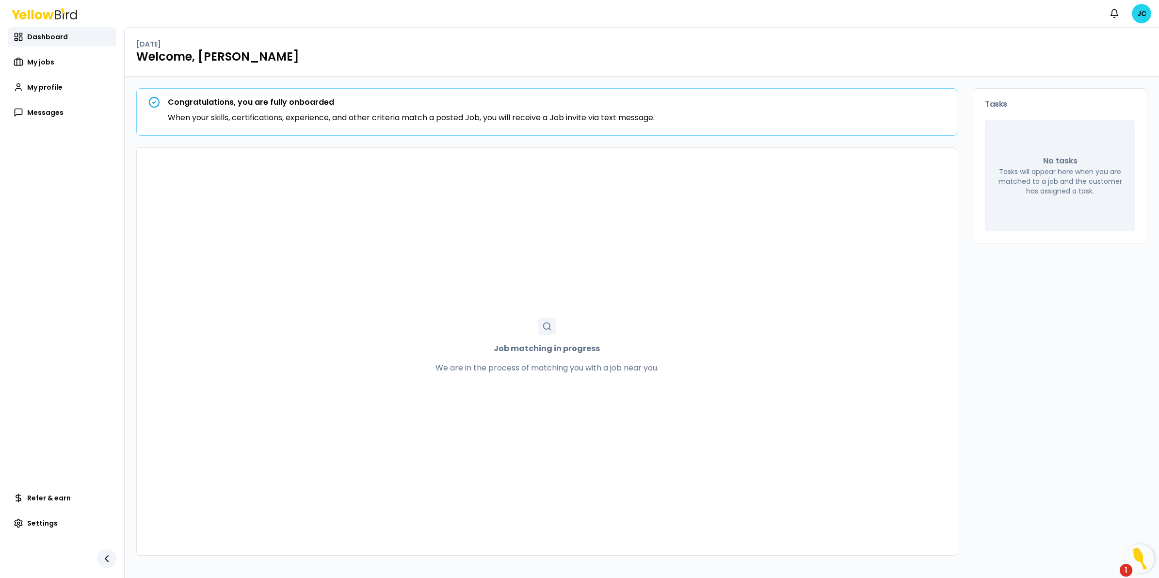
click at [105, 462] on icon "button" at bounding box center [107, 559] width 12 height 12
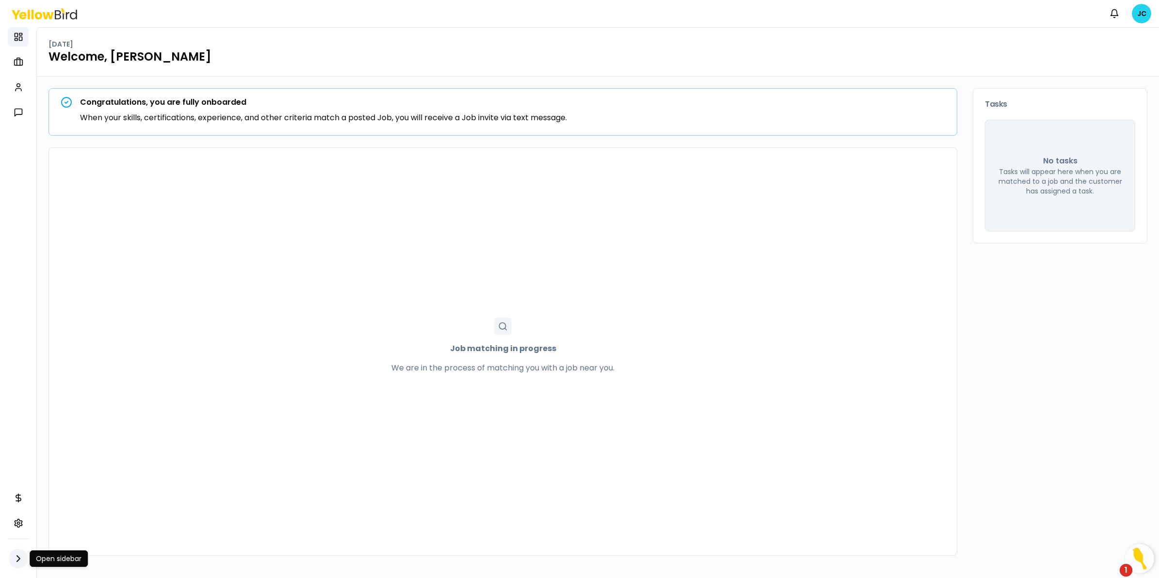
click at [16, 462] on icon "button" at bounding box center [19, 559] width 12 height 12
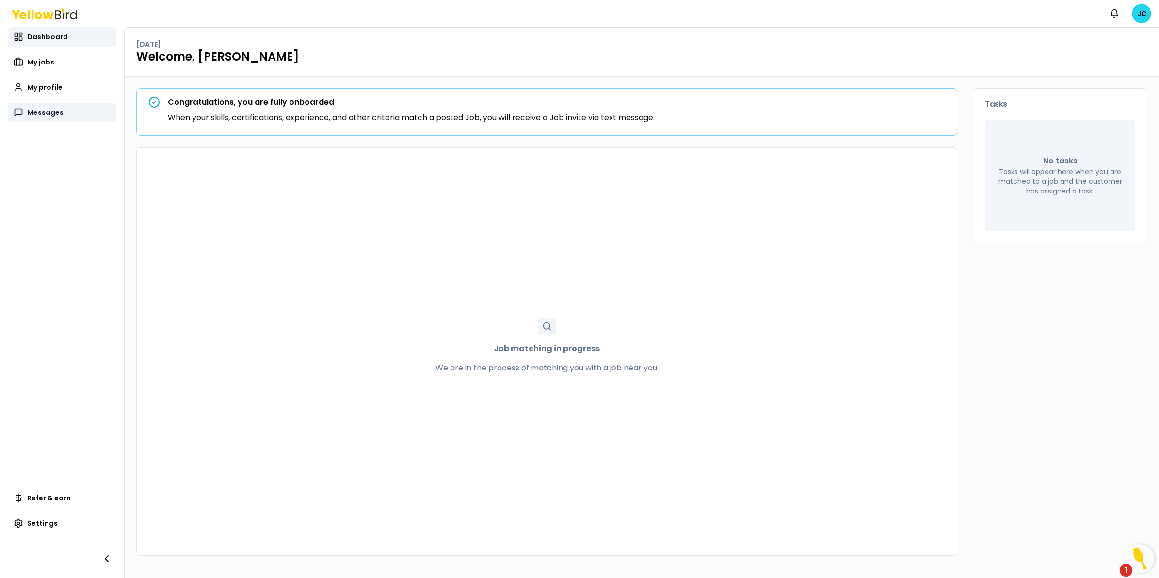
click at [64, 113] on link "Messages" at bounding box center [62, 112] width 109 height 19
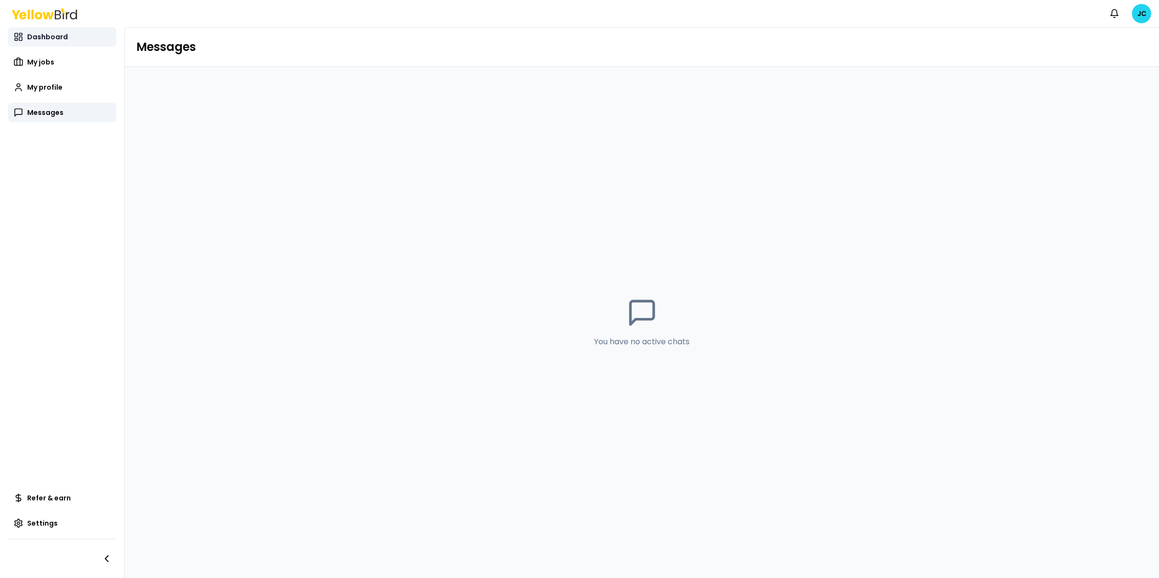
click at [59, 40] on span "Dashboard" at bounding box center [47, 37] width 41 height 10
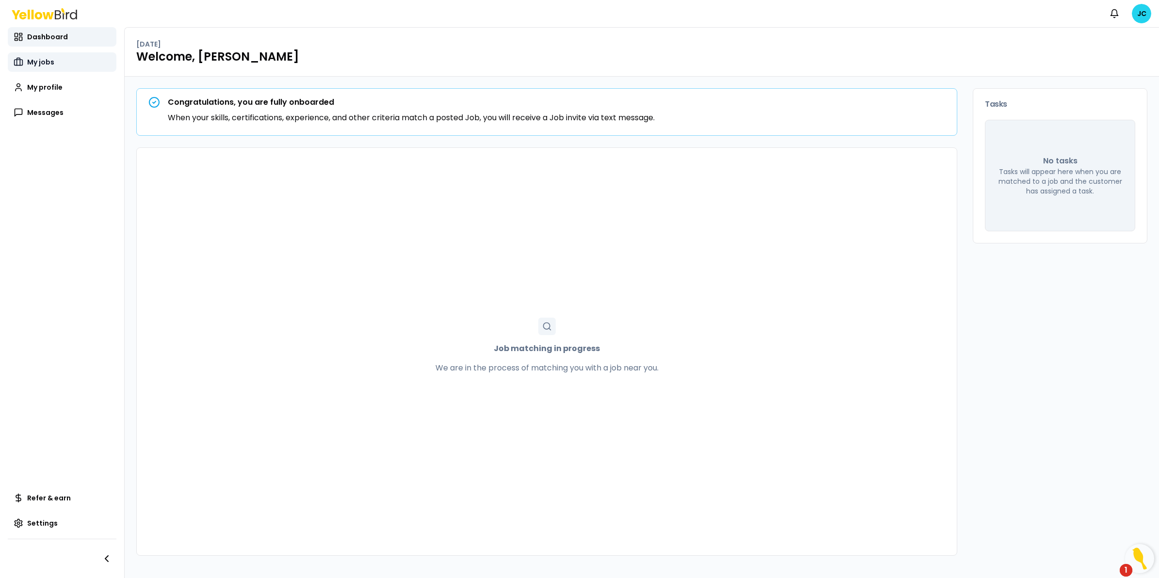
click at [39, 67] on link "My jobs" at bounding box center [62, 61] width 109 height 19
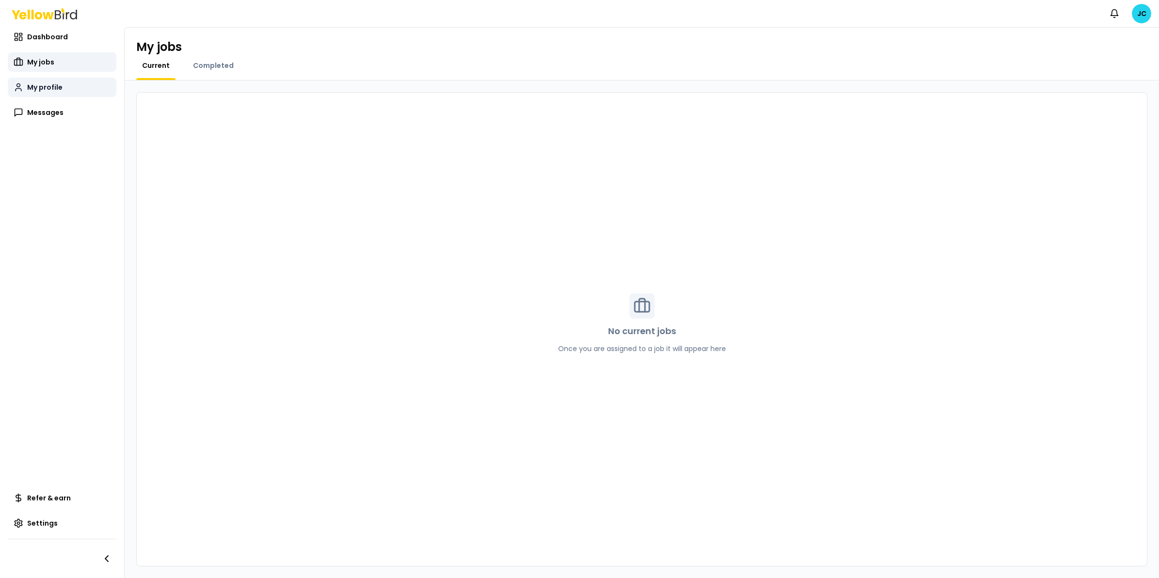
click at [36, 93] on link "My profile" at bounding box center [62, 87] width 109 height 19
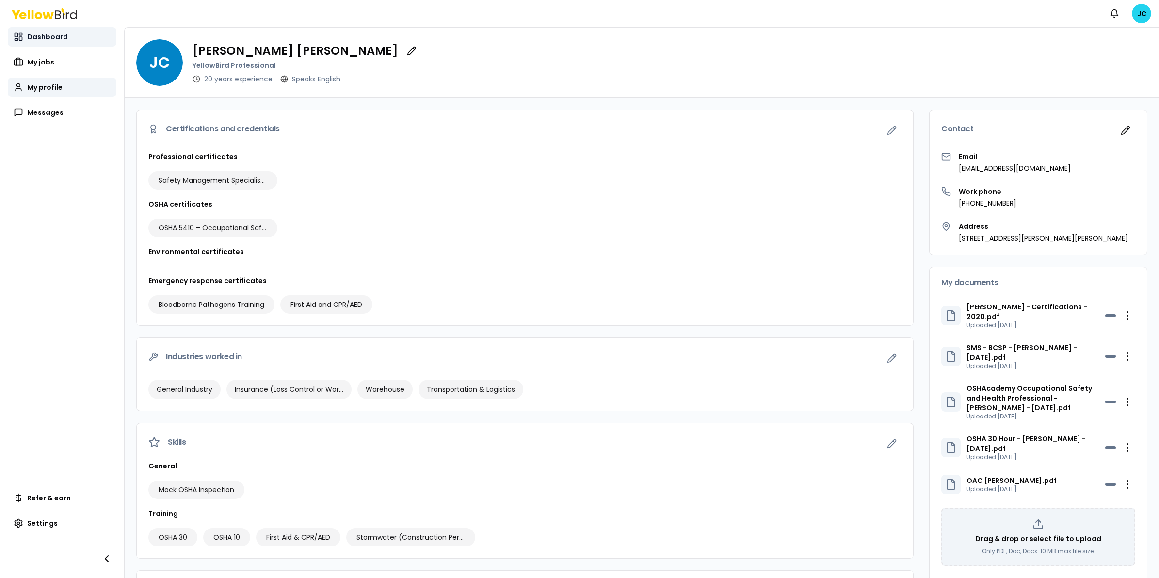
click at [64, 34] on span "Dashboard" at bounding box center [47, 37] width 41 height 10
